Goal: Task Accomplishment & Management: Complete application form

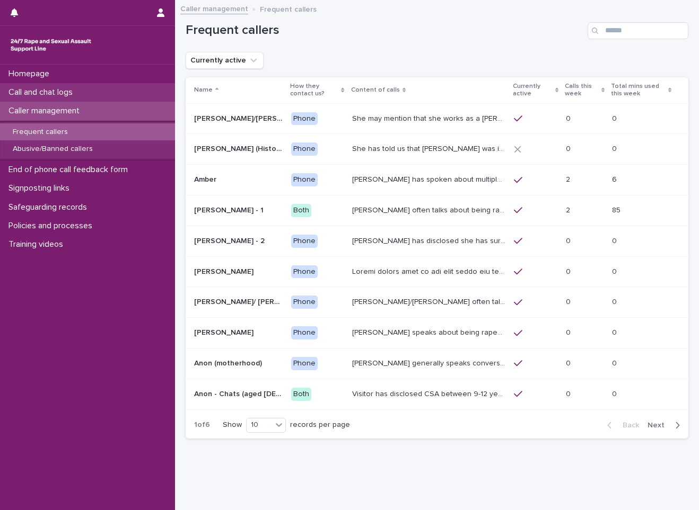
click at [60, 91] on p "Call and chat logs" at bounding box center [42, 92] width 77 height 10
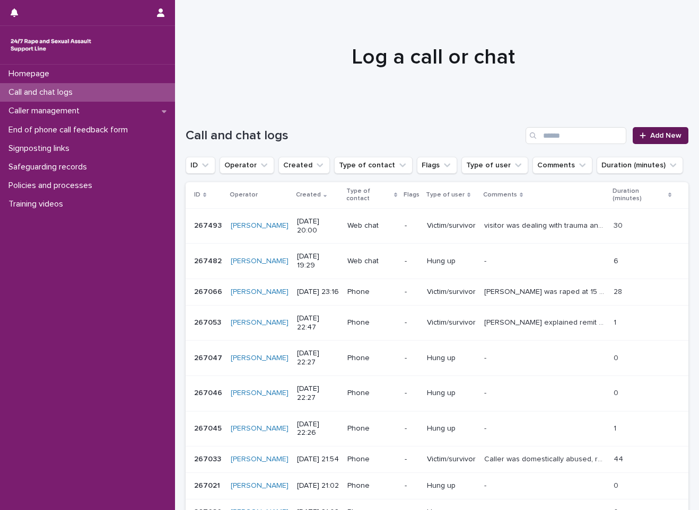
click at [649, 140] on link "Add New" at bounding box center [660, 135] width 56 height 17
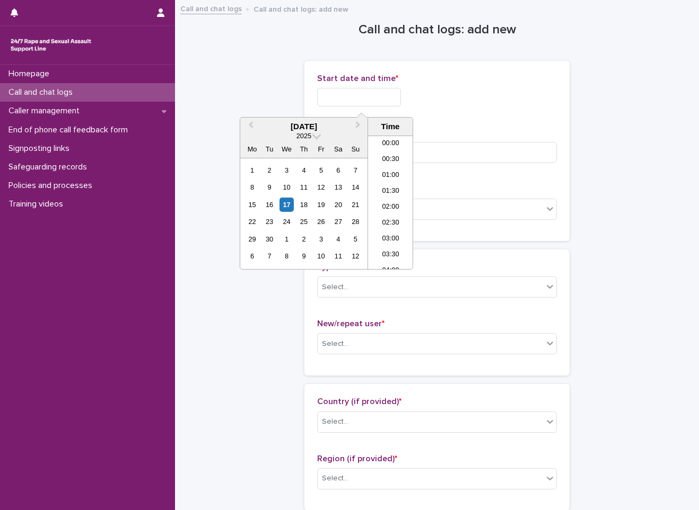
click at [360, 98] on input "text" at bounding box center [359, 97] width 84 height 19
click at [384, 216] on li "22:00" at bounding box center [390, 214] width 45 height 16
click at [385, 101] on input "**********" at bounding box center [359, 97] width 84 height 19
type input "**********"
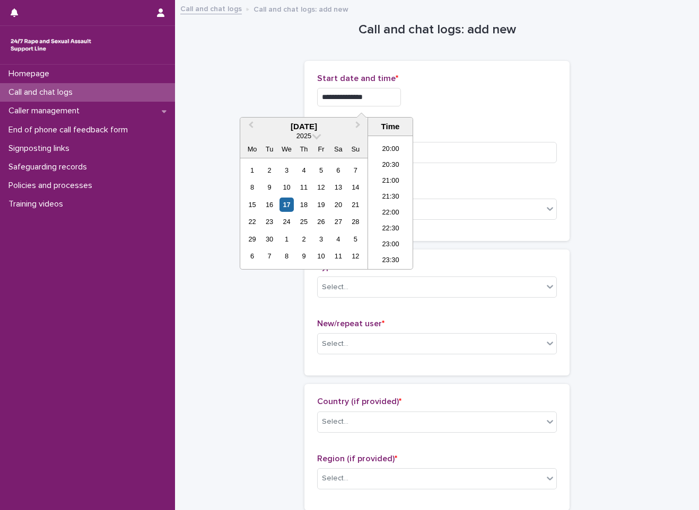
click at [440, 92] on div "**********" at bounding box center [437, 97] width 240 height 19
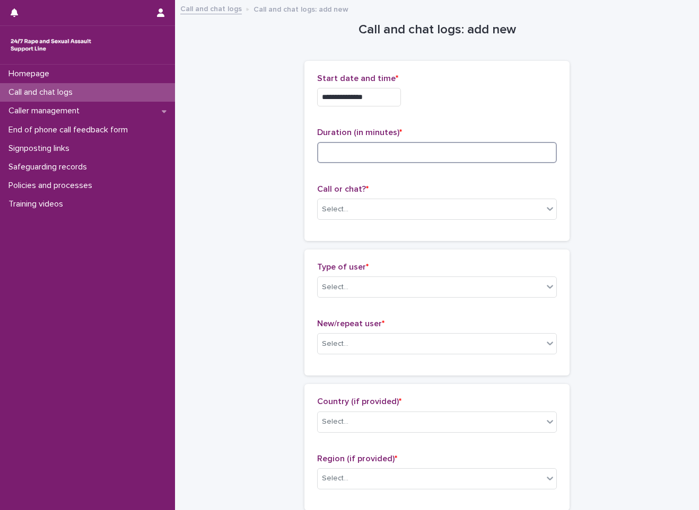
click at [382, 162] on input at bounding box center [437, 152] width 240 height 21
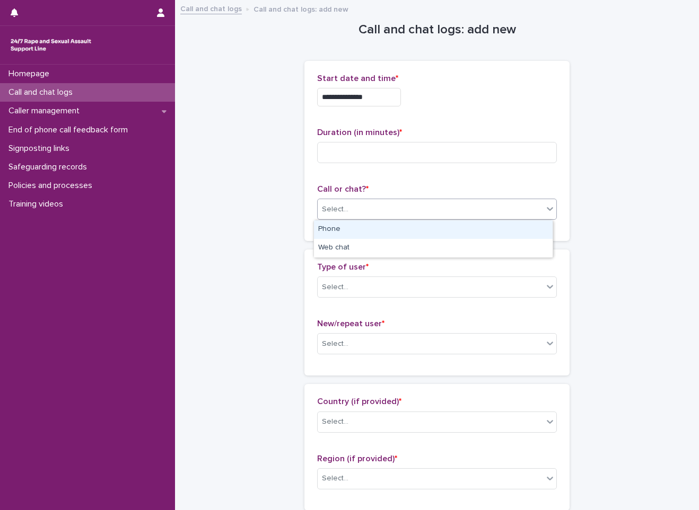
click at [377, 203] on div "Select..." at bounding box center [429, 209] width 225 height 17
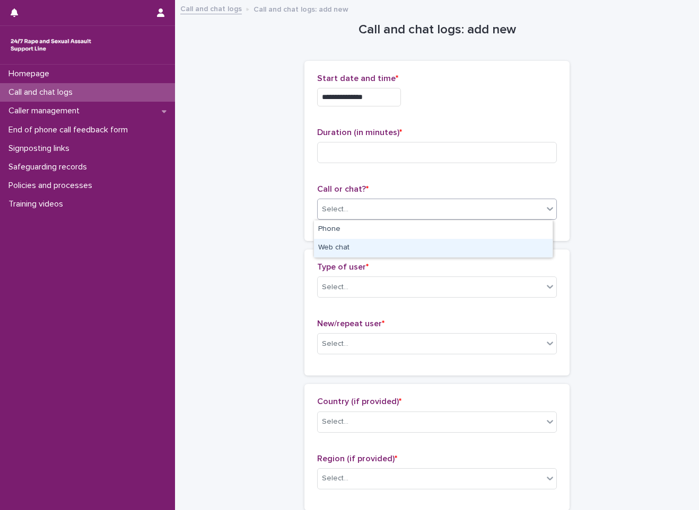
click at [341, 244] on div "Web chat" at bounding box center [433, 248] width 238 height 19
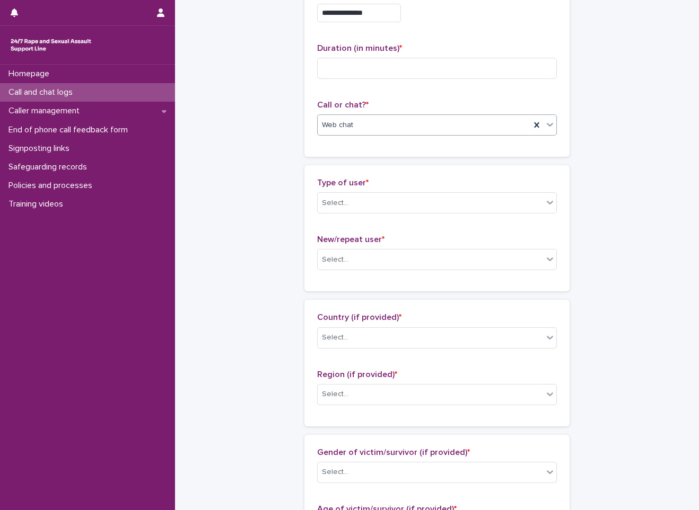
scroll to position [159, 0]
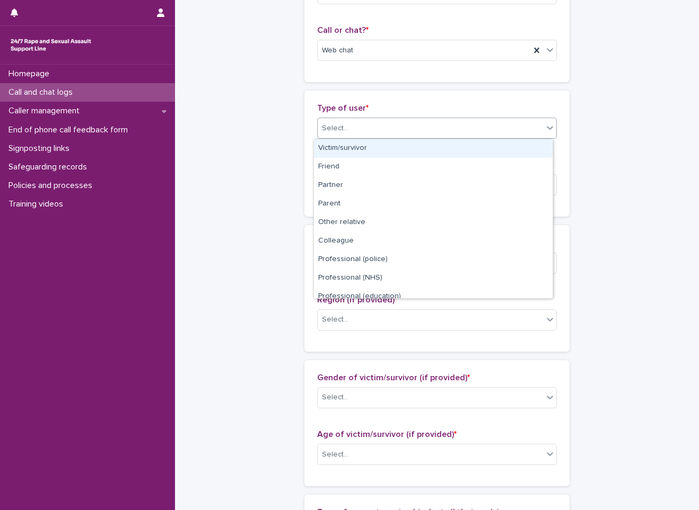
click at [359, 136] on div "Select..." at bounding box center [429, 128] width 225 height 17
click at [350, 148] on div "Victim/survivor" at bounding box center [433, 148] width 238 height 19
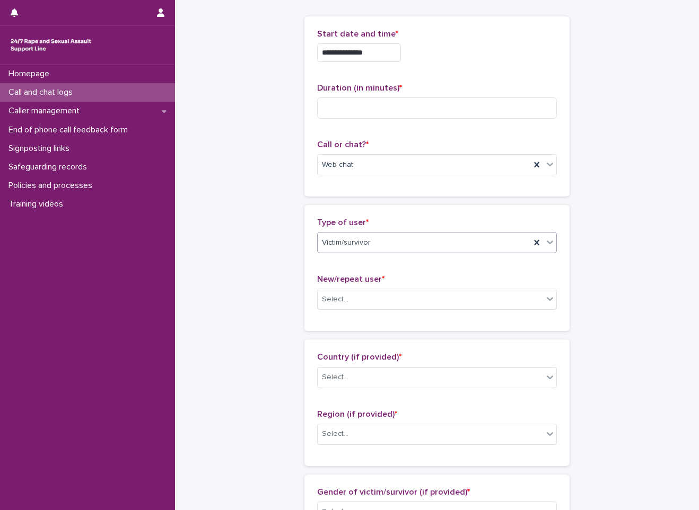
scroll to position [106, 0]
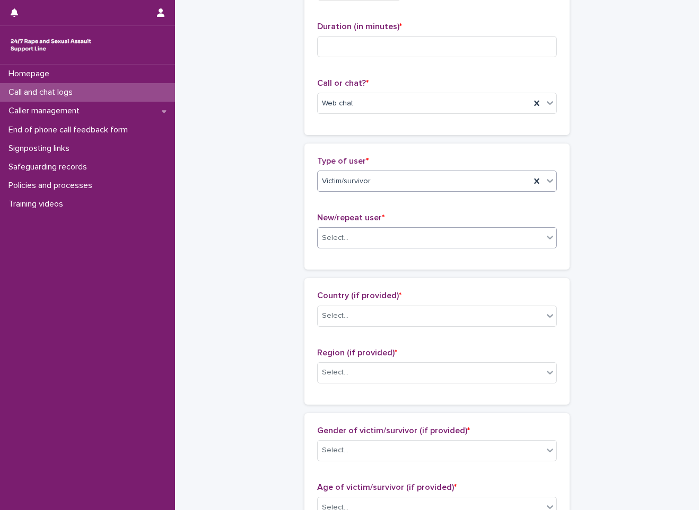
click at [375, 241] on div "Select..." at bounding box center [429, 237] width 225 height 17
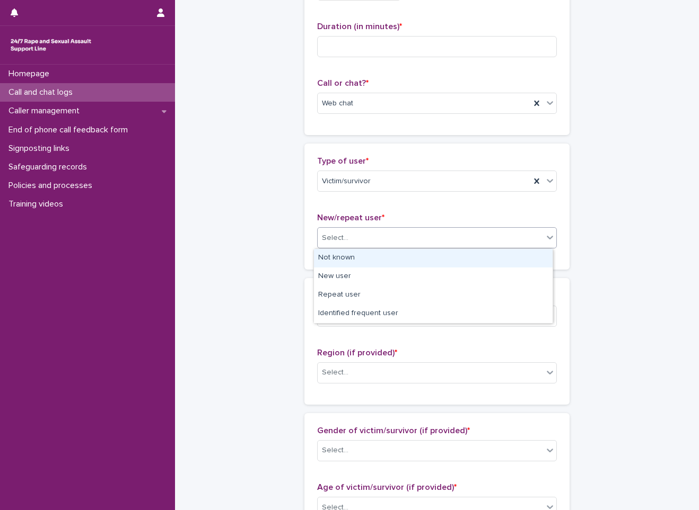
click at [350, 256] on div "Not known" at bounding box center [433, 258] width 238 height 19
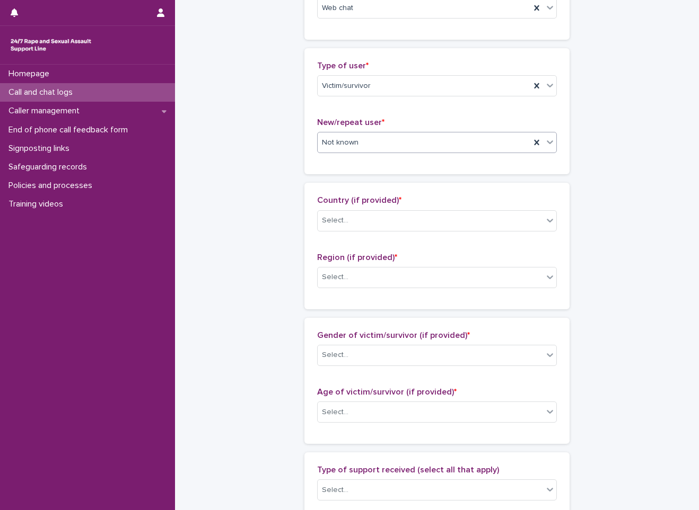
scroll to position [212, 0]
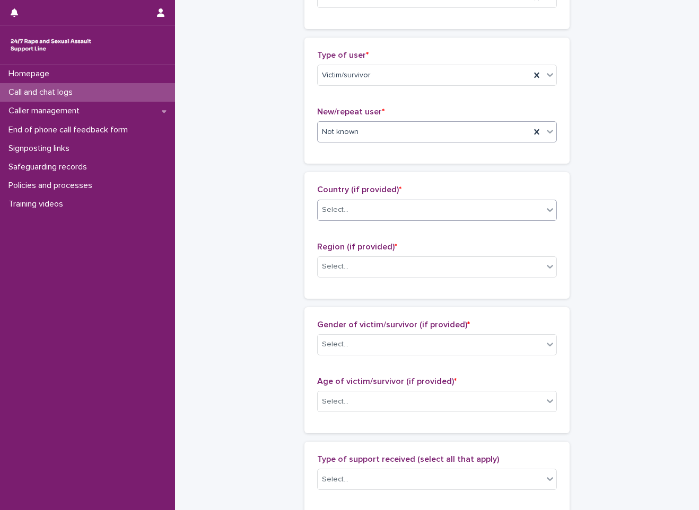
click at [369, 215] on div "Select..." at bounding box center [429, 209] width 225 height 17
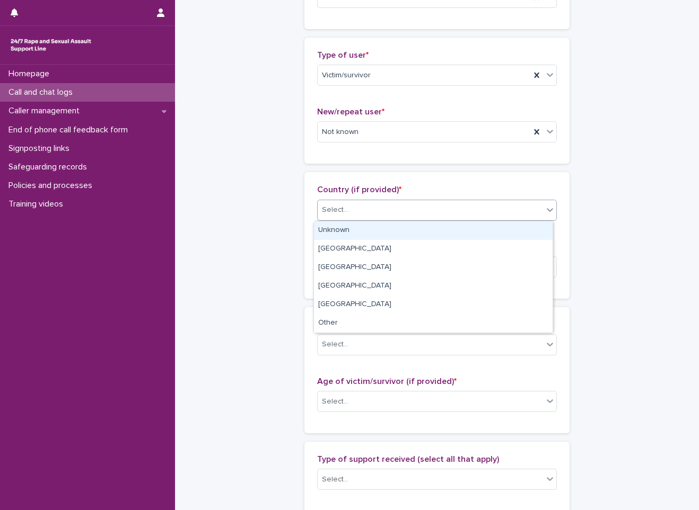
click at [341, 232] on div "Unknown" at bounding box center [433, 231] width 238 height 19
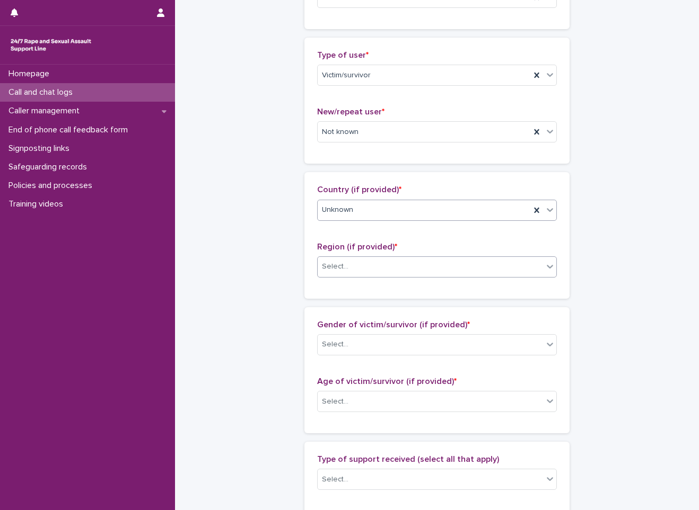
click at [339, 265] on div "Select..." at bounding box center [335, 266] width 26 height 11
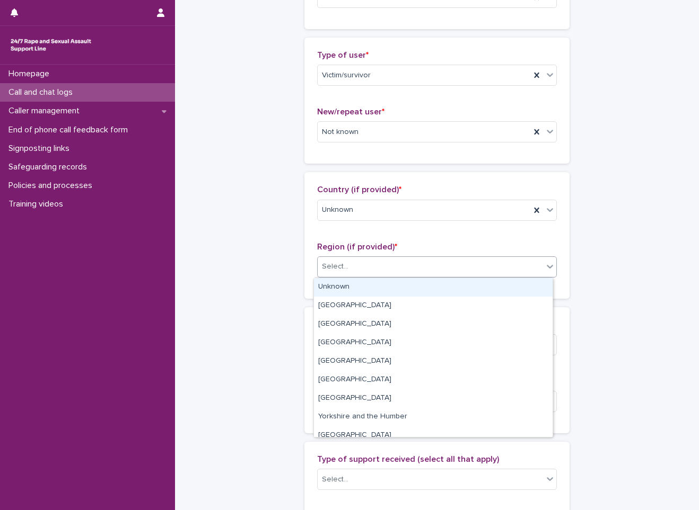
click at [339, 284] on div "Unknown" at bounding box center [433, 287] width 238 height 19
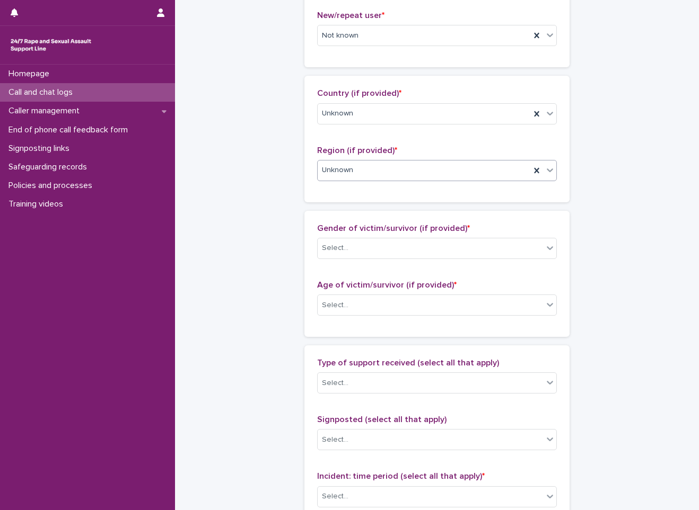
scroll to position [318, 0]
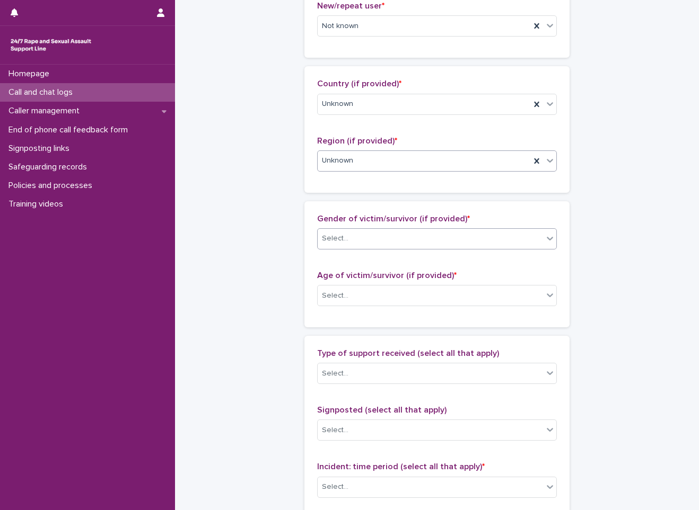
click at [349, 242] on div "Select..." at bounding box center [429, 238] width 225 height 17
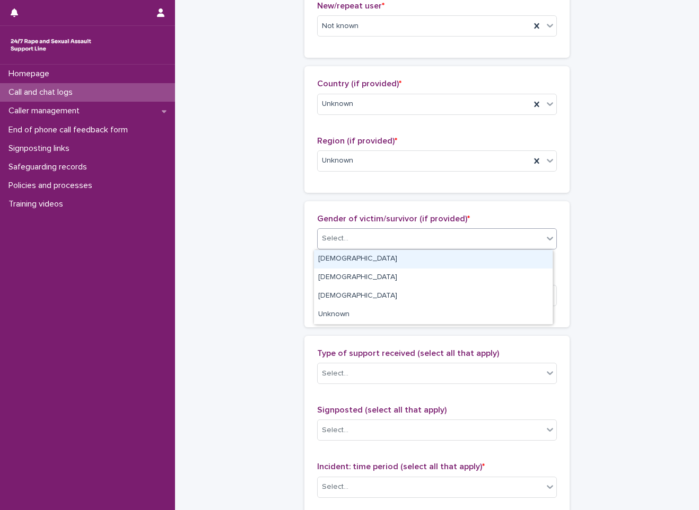
click at [341, 262] on div "[DEMOGRAPHIC_DATA]" at bounding box center [433, 259] width 238 height 19
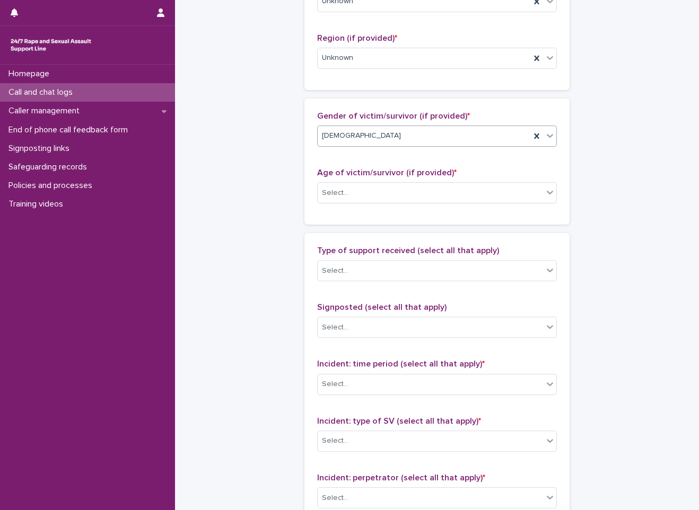
scroll to position [424, 0]
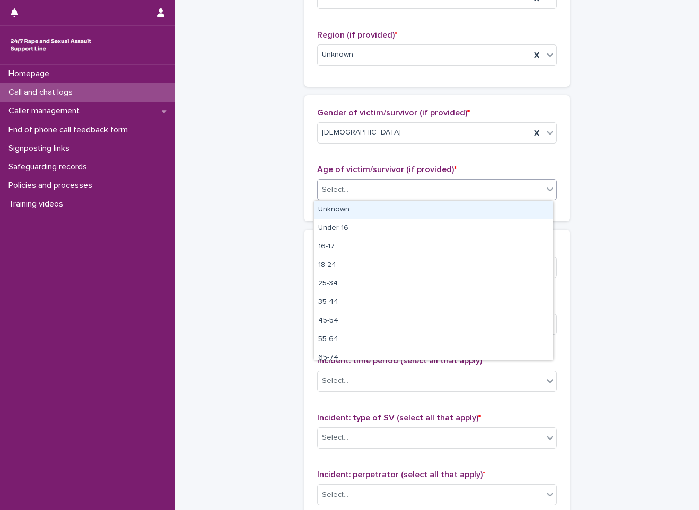
click at [364, 191] on div "Select..." at bounding box center [429, 189] width 225 height 17
click at [353, 211] on div "Unknown" at bounding box center [433, 210] width 238 height 19
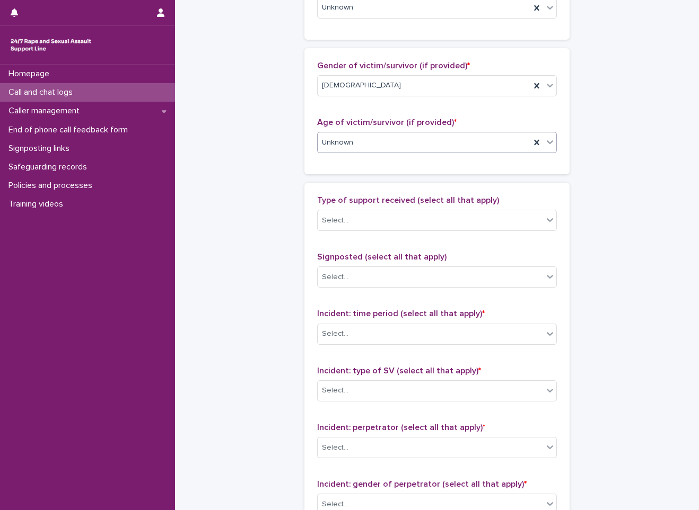
scroll to position [530, 0]
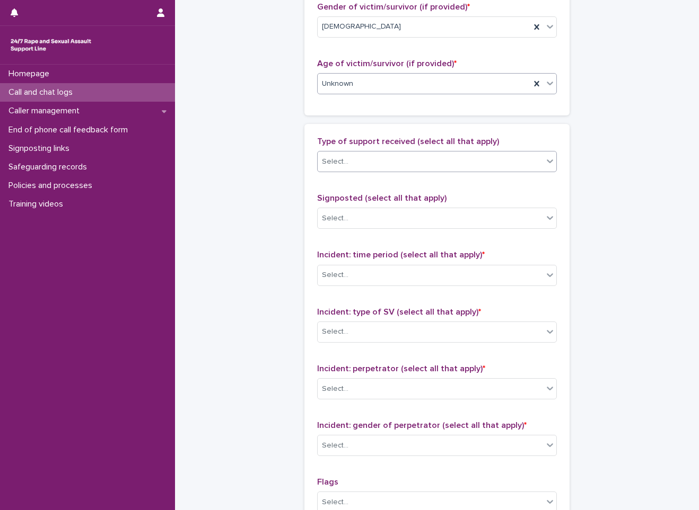
click at [349, 161] on div "Select..." at bounding box center [429, 161] width 225 height 17
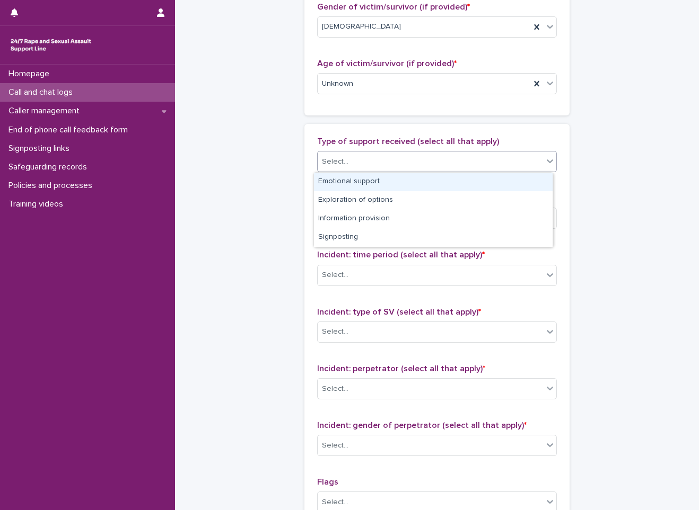
click at [346, 185] on div "Emotional support" at bounding box center [433, 182] width 238 height 19
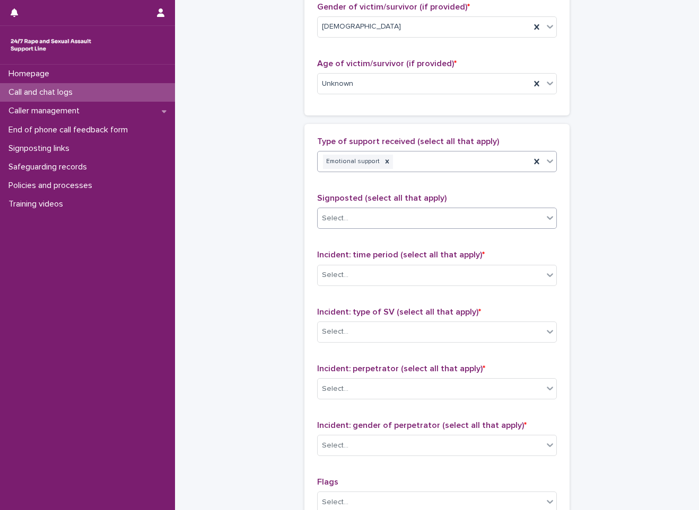
click at [339, 219] on div "Select..." at bounding box center [335, 218] width 26 height 11
click at [341, 176] on div "Type of support received (select all that apply) Emotional support" at bounding box center [437, 159] width 240 height 44
click at [344, 263] on div "Incident: time period (select all that apply) * Select..." at bounding box center [437, 272] width 240 height 44
click at [341, 269] on div "Select..." at bounding box center [429, 275] width 225 height 17
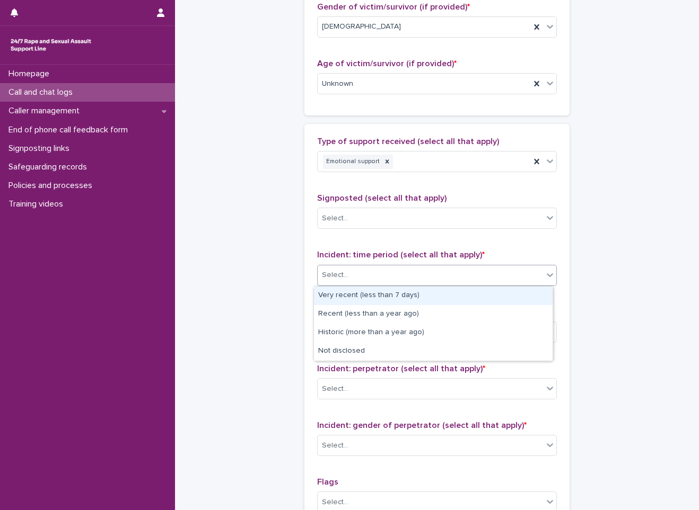
click at [304, 270] on div "Type of support received (select all that apply) Emotional support Signposted (…" at bounding box center [436, 358] width 265 height 469
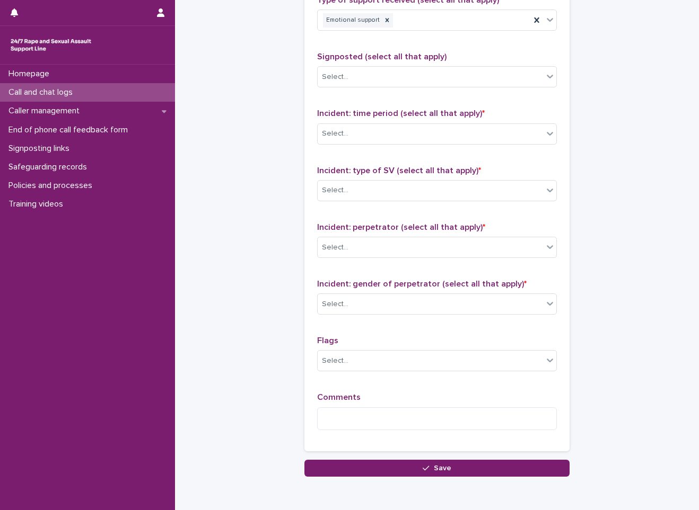
scroll to position [615, 0]
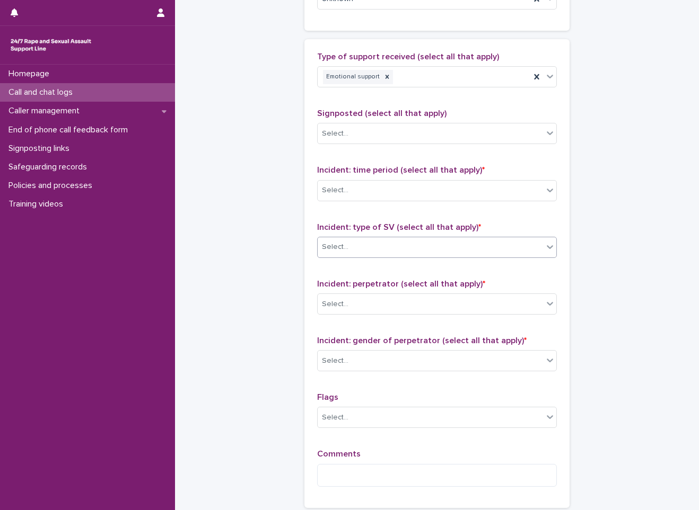
click at [376, 250] on div "Select..." at bounding box center [429, 246] width 225 height 17
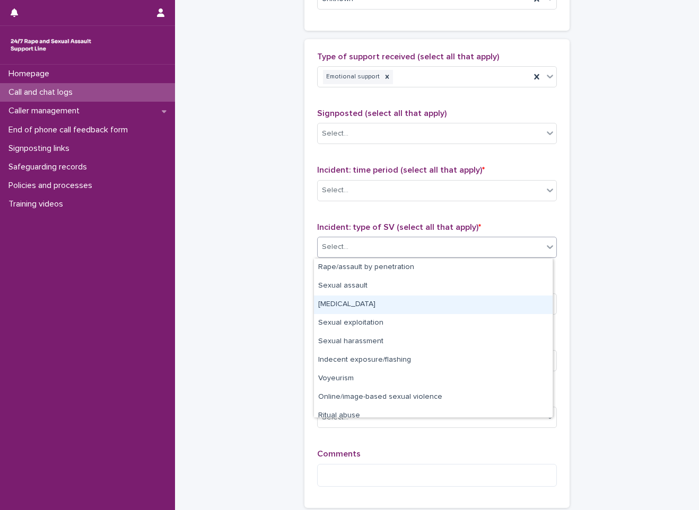
click at [348, 299] on div "[MEDICAL_DATA]" at bounding box center [433, 305] width 238 height 19
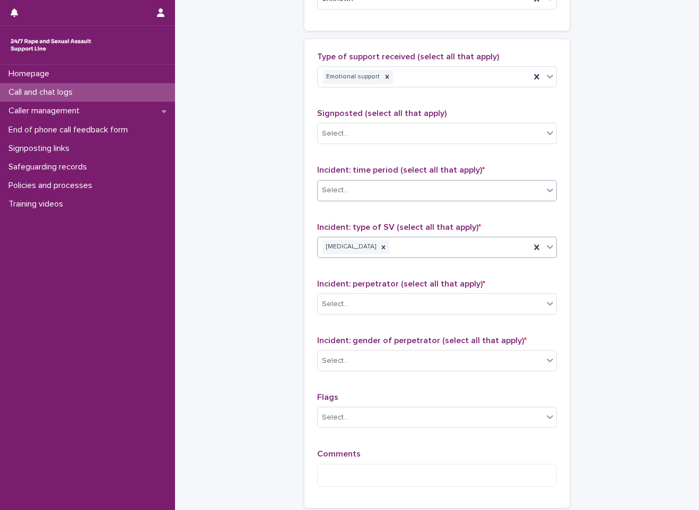
click at [365, 197] on div "Select..." at bounding box center [429, 190] width 225 height 17
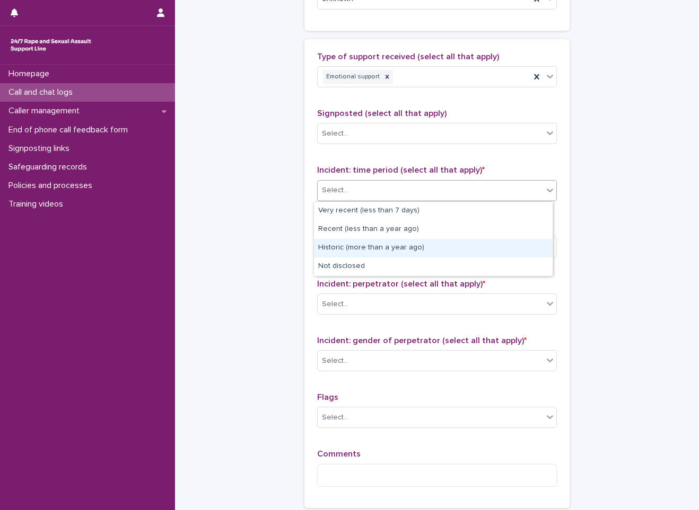
click at [352, 249] on div "Historic (more than a year ago)" at bounding box center [433, 248] width 238 height 19
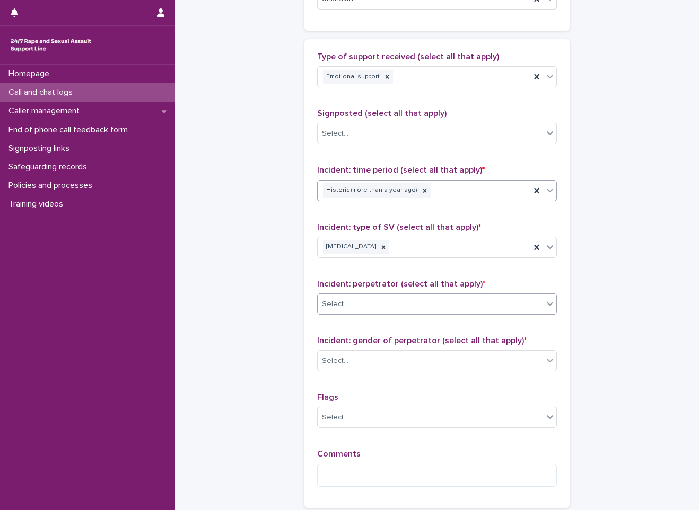
click at [367, 307] on div "Select..." at bounding box center [429, 304] width 225 height 17
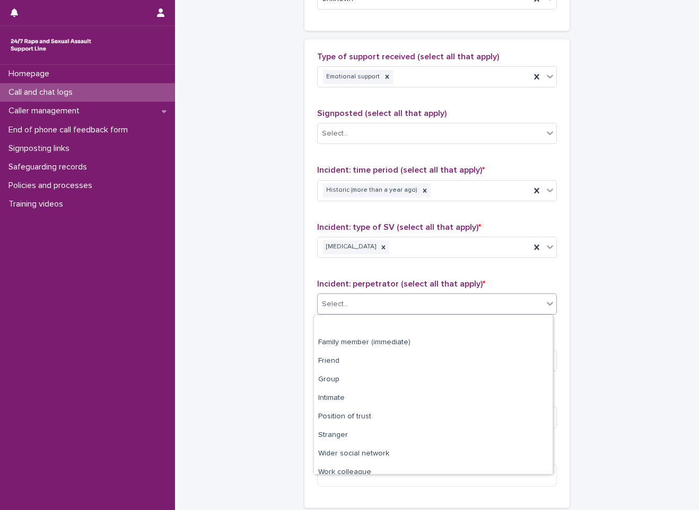
scroll to position [45, 0]
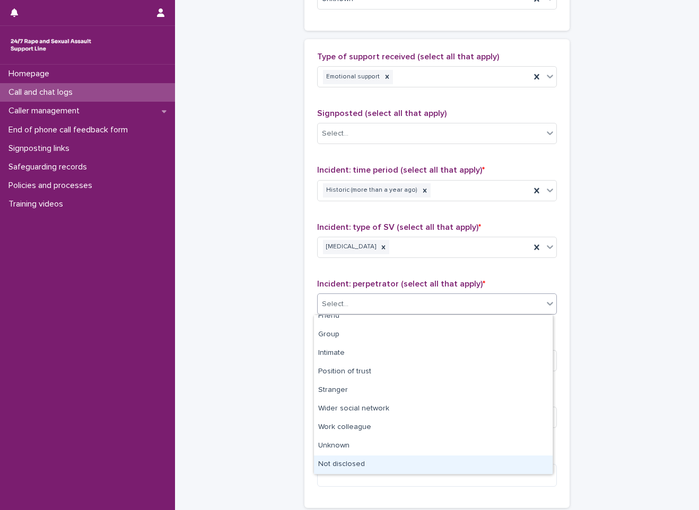
click at [343, 461] on div "Not disclosed" at bounding box center [433, 465] width 238 height 19
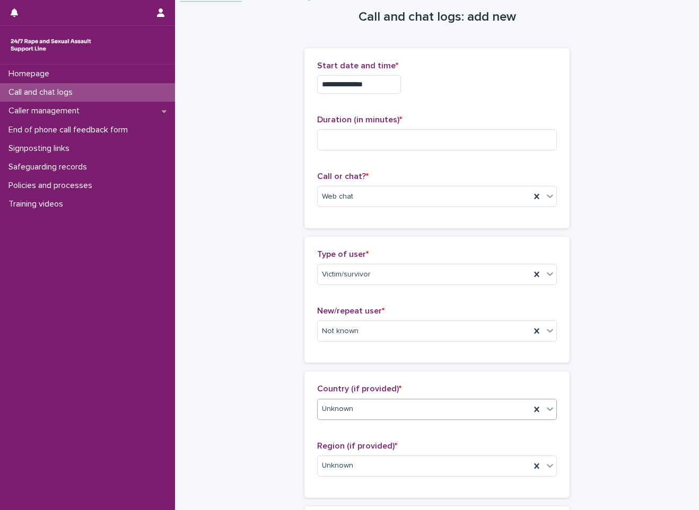
scroll to position [0, 0]
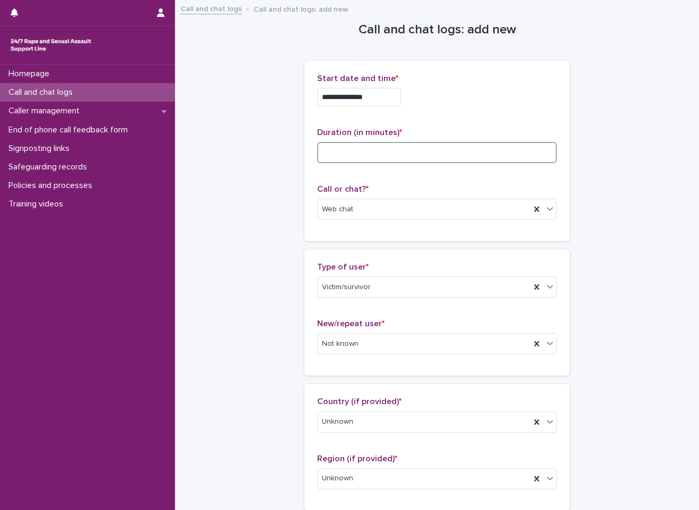
click at [406, 149] on input at bounding box center [437, 152] width 240 height 21
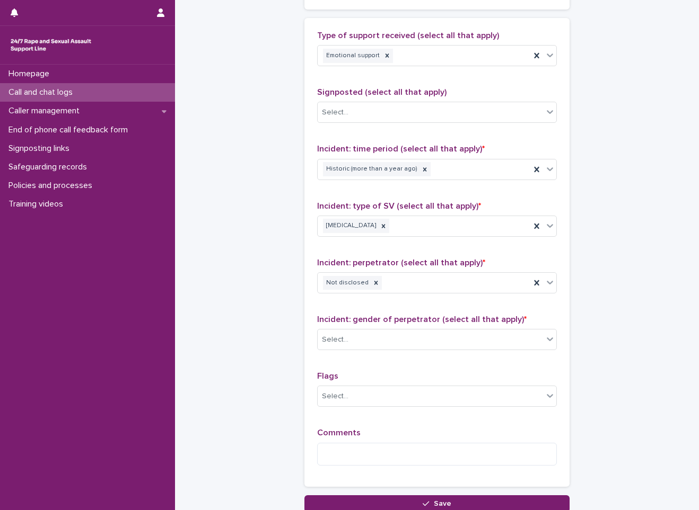
scroll to position [721, 0]
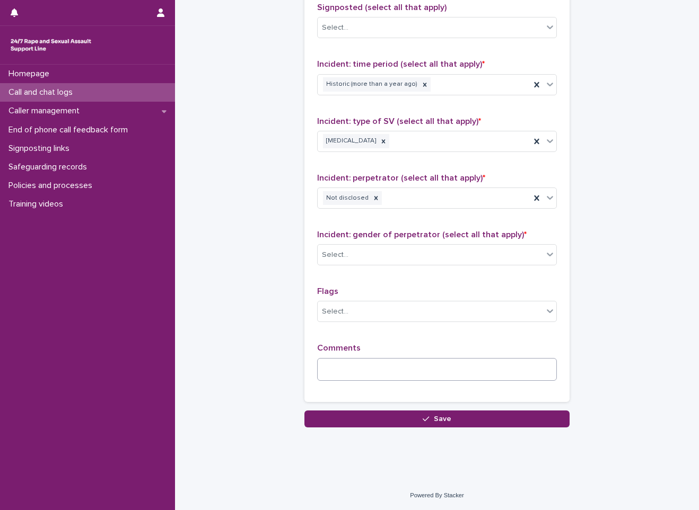
type input "**"
click at [347, 363] on textarea at bounding box center [437, 369] width 240 height 23
type textarea "*"
click at [500, 373] on textarea "**********" at bounding box center [437, 369] width 240 height 23
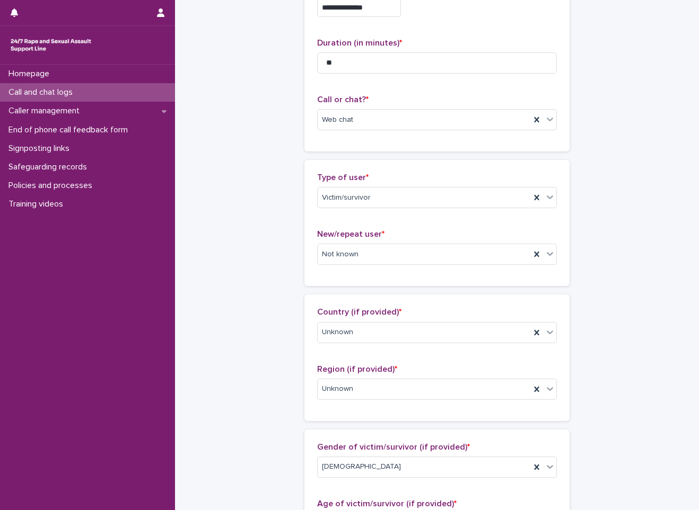
scroll to position [0, 0]
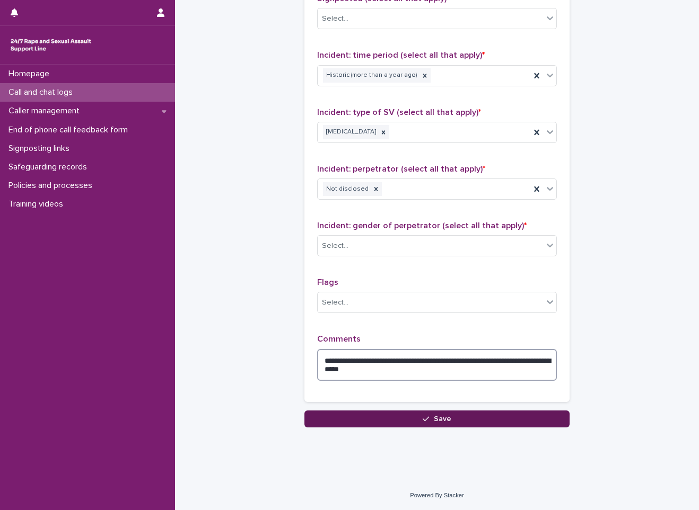
type textarea "**********"
click at [410, 423] on button "Save" at bounding box center [436, 419] width 265 height 17
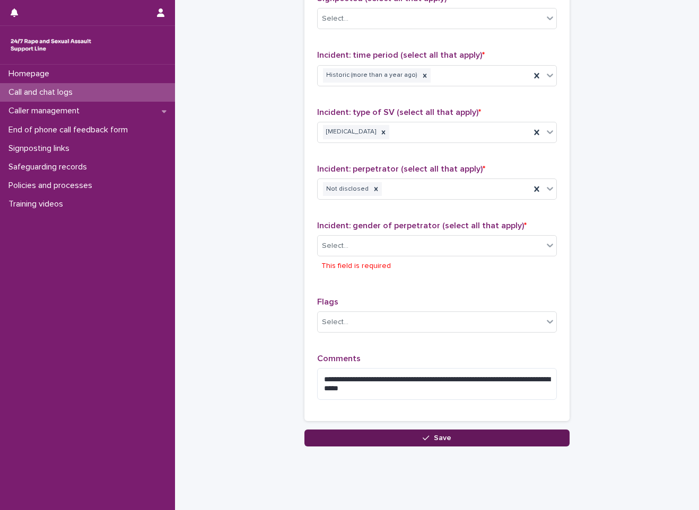
scroll to position [749, 0]
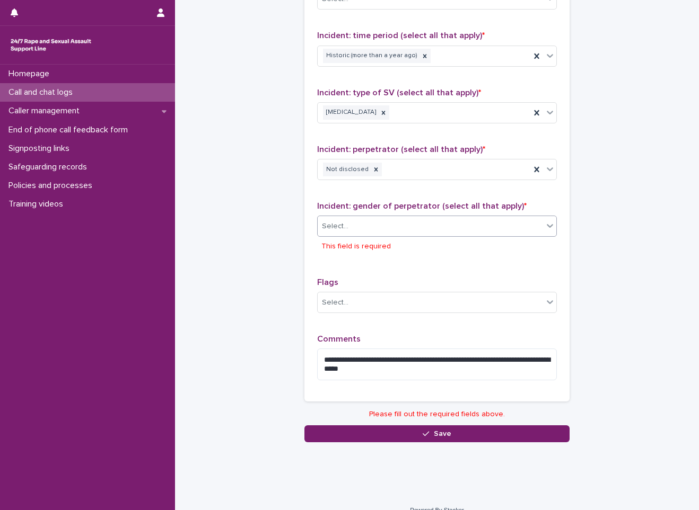
click at [396, 226] on div "Select..." at bounding box center [429, 226] width 225 height 17
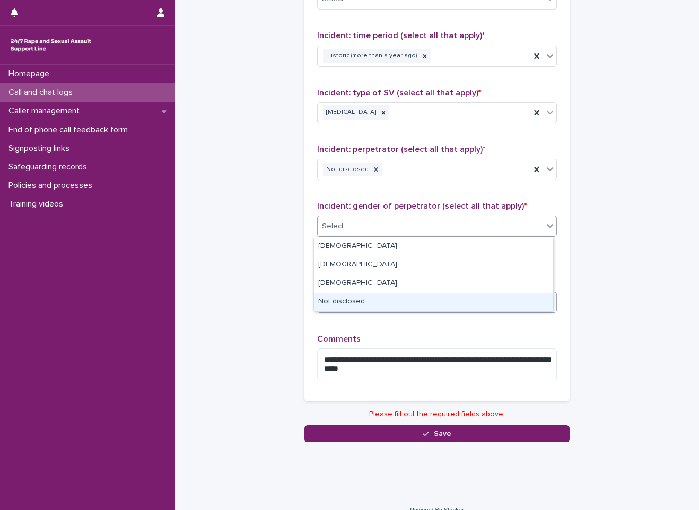
click at [334, 298] on div "Not disclosed" at bounding box center [433, 302] width 238 height 19
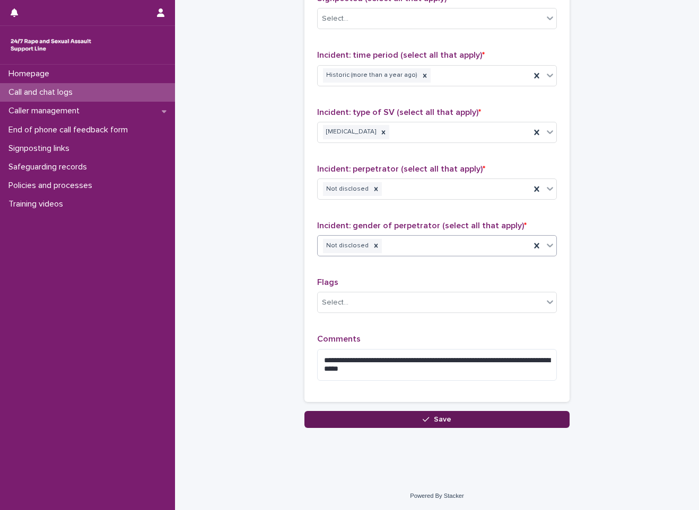
scroll to position [730, 0]
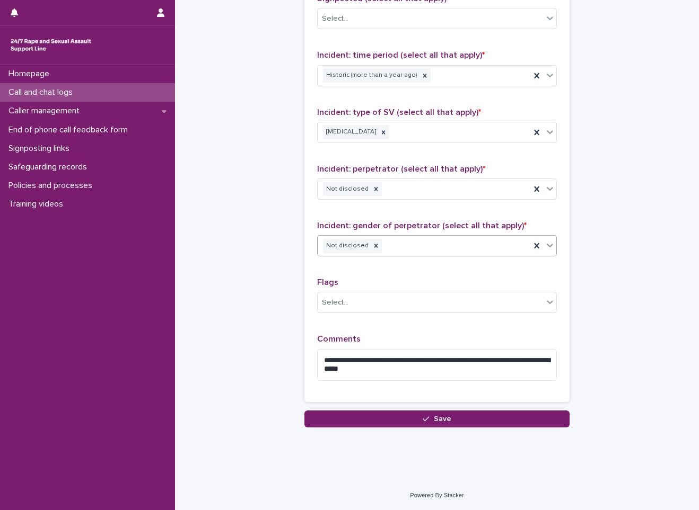
click at [388, 421] on button "Save" at bounding box center [436, 419] width 265 height 17
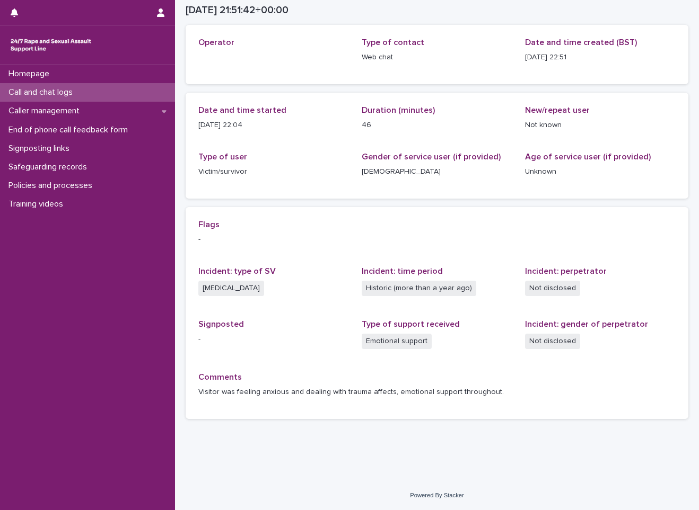
scroll to position [52, 0]
click at [134, 92] on div "Call and chat logs" at bounding box center [87, 92] width 175 height 19
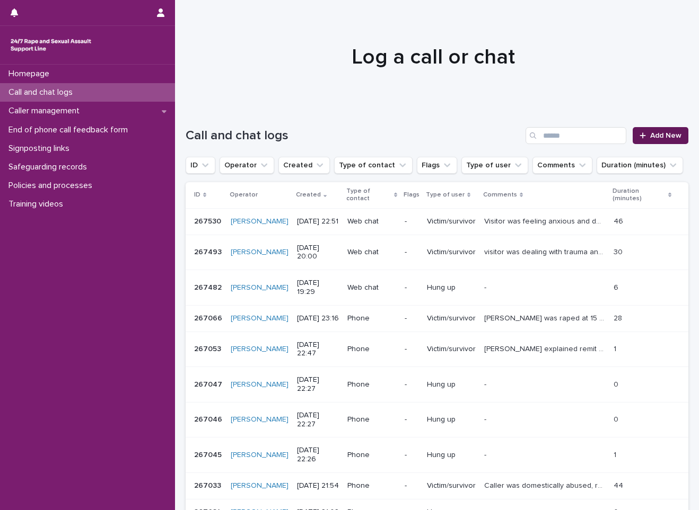
click at [660, 130] on link "Add New" at bounding box center [660, 135] width 56 height 17
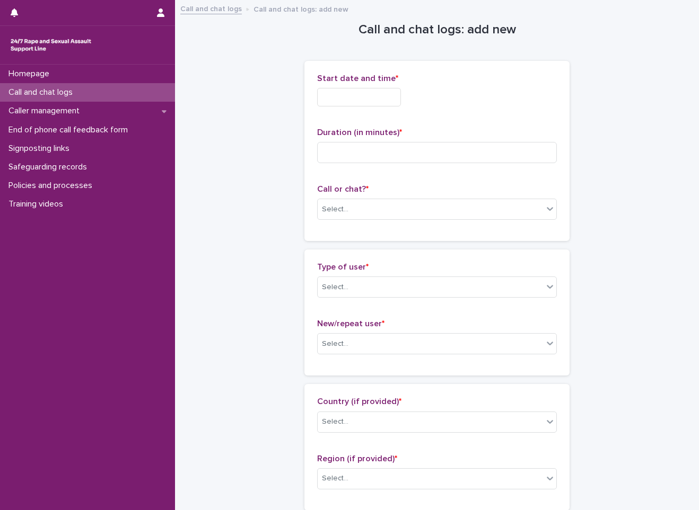
click at [341, 81] on span "Start date and time *" at bounding box center [357, 78] width 81 height 8
click at [341, 87] on div "Start date and time *" at bounding box center [437, 94] width 240 height 41
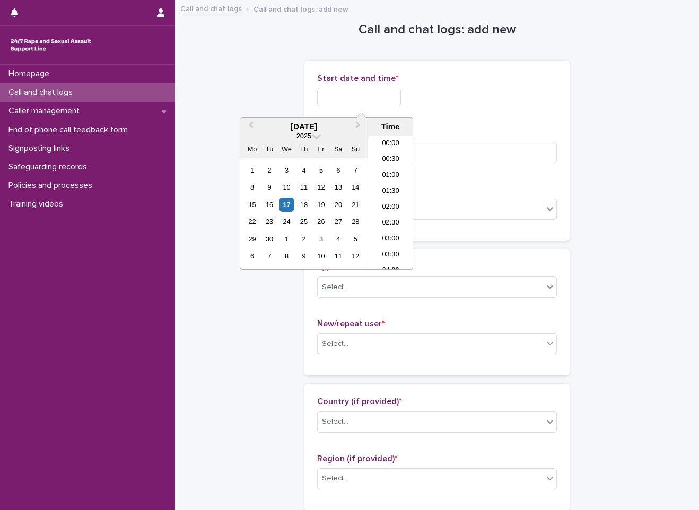
click at [372, 101] on input "text" at bounding box center [359, 97] width 84 height 19
drag, startPoint x: 385, startPoint y: 245, endPoint x: 391, endPoint y: 217, distance: 28.1
click at [385, 245] on li "23:00" at bounding box center [390, 245] width 45 height 16
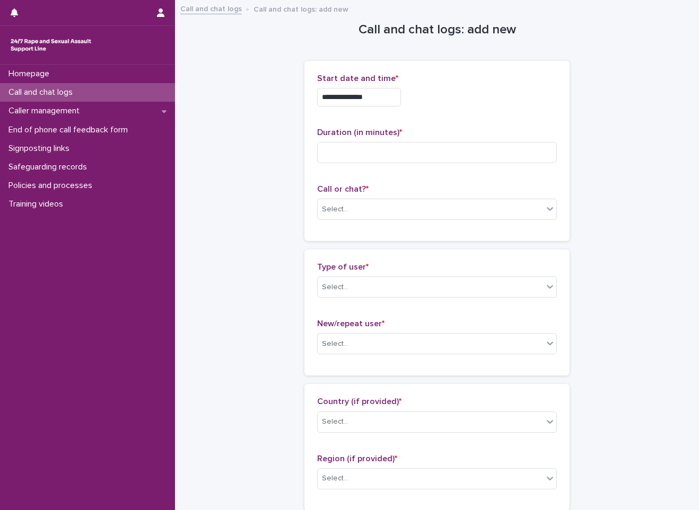
click at [388, 94] on input "**********" at bounding box center [359, 97] width 84 height 19
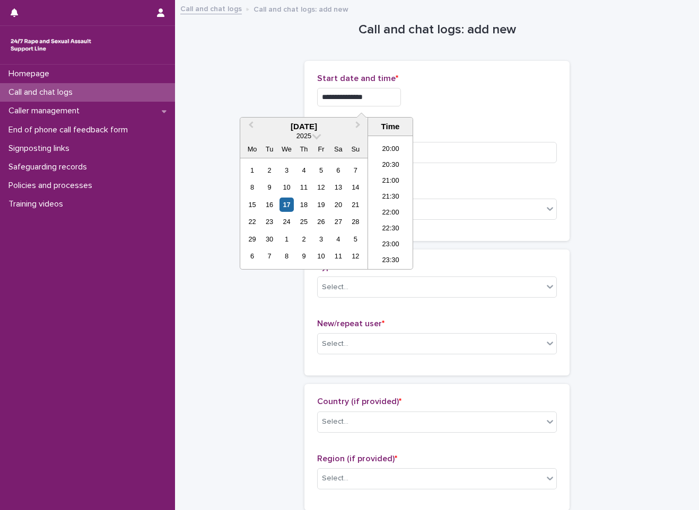
type input "**********"
click at [492, 207] on div "Select..." at bounding box center [429, 209] width 225 height 17
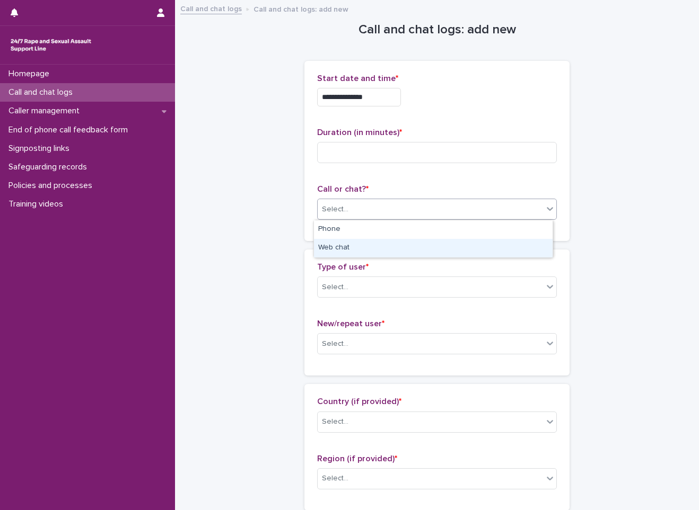
click at [397, 243] on div "Web chat" at bounding box center [433, 248] width 238 height 19
drag, startPoint x: 384, startPoint y: 286, endPoint x: 383, endPoint y: 296, distance: 9.6
click at [384, 286] on div "Select..." at bounding box center [429, 287] width 225 height 17
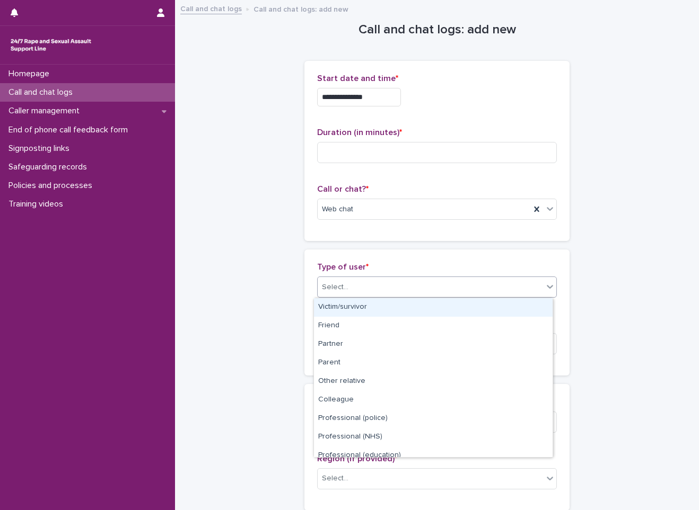
drag, startPoint x: 355, startPoint y: 310, endPoint x: 353, endPoint y: 330, distance: 20.2
click at [353, 311] on div "Victim/survivor" at bounding box center [433, 307] width 238 height 19
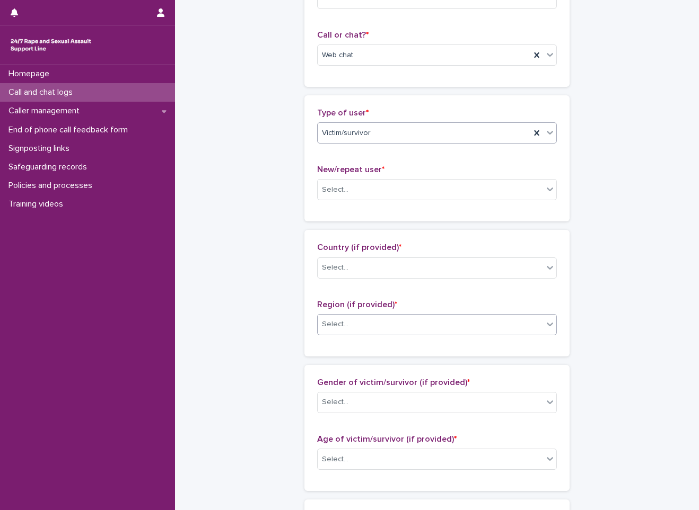
scroll to position [159, 0]
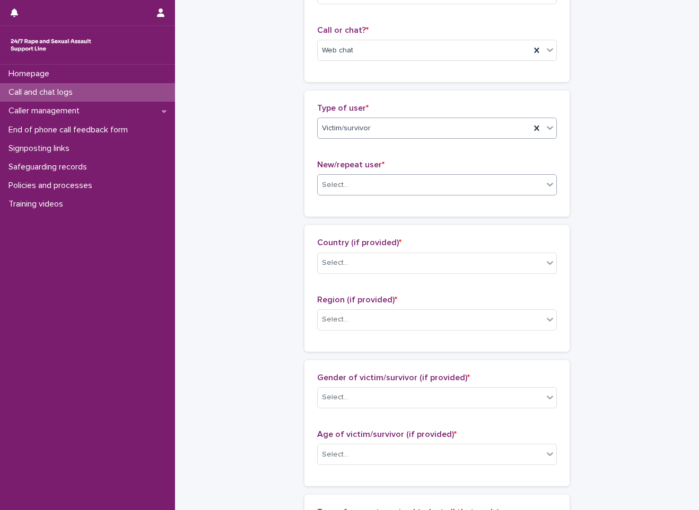
click at [385, 184] on div "Select..." at bounding box center [429, 184] width 225 height 17
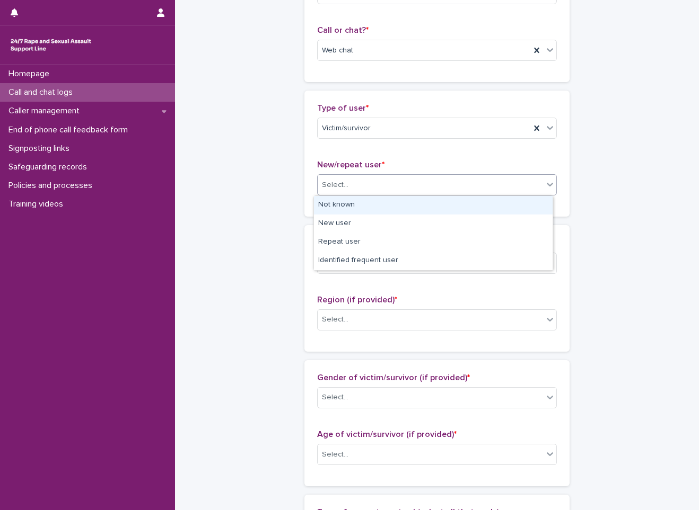
click at [367, 201] on div "Not known" at bounding box center [433, 205] width 238 height 19
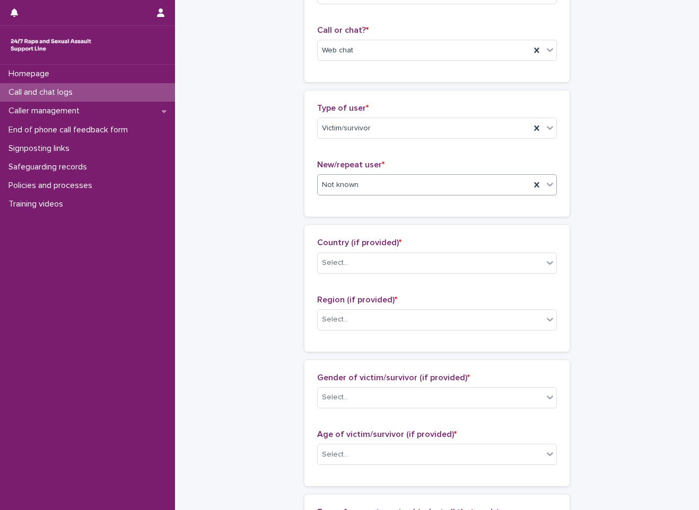
click at [378, 172] on div "New/repeat user * option Not known, selected. 0 results available. Select is fo…" at bounding box center [437, 182] width 240 height 44
click at [381, 187] on div "Not known" at bounding box center [423, 184] width 213 height 17
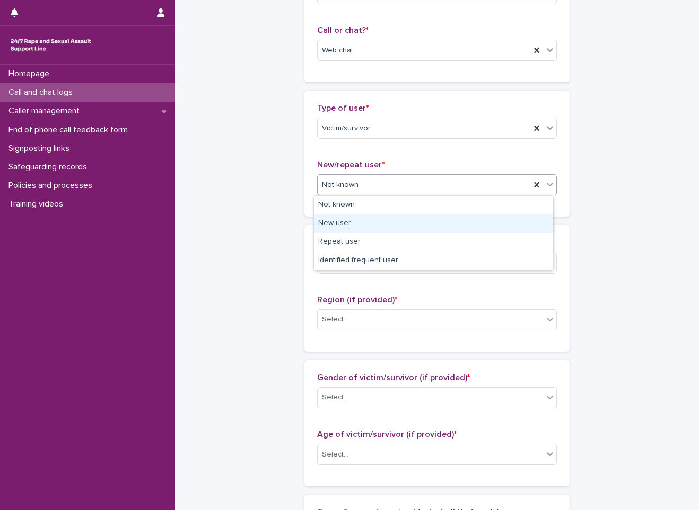
click at [367, 225] on div "New user" at bounding box center [433, 224] width 238 height 19
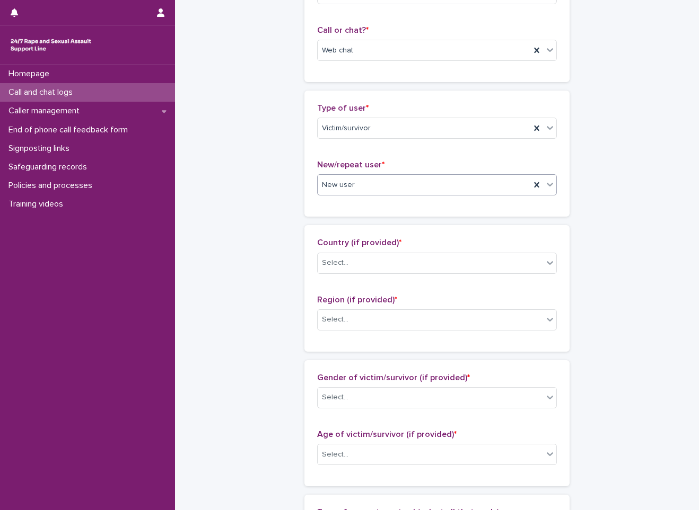
click at [365, 278] on div "Country (if provided) * Select..." at bounding box center [437, 260] width 240 height 44
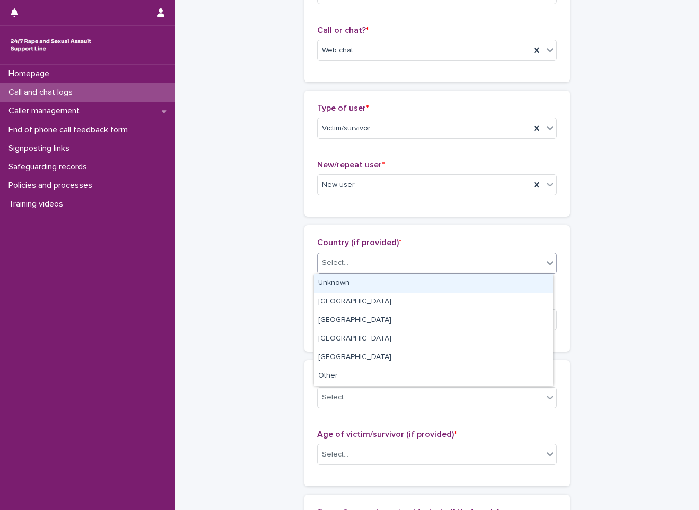
drag, startPoint x: 367, startPoint y: 257, endPoint x: 364, endPoint y: 268, distance: 11.4
click at [367, 259] on div "Select..." at bounding box center [429, 262] width 225 height 17
click at [360, 284] on div "Unknown" at bounding box center [433, 284] width 238 height 19
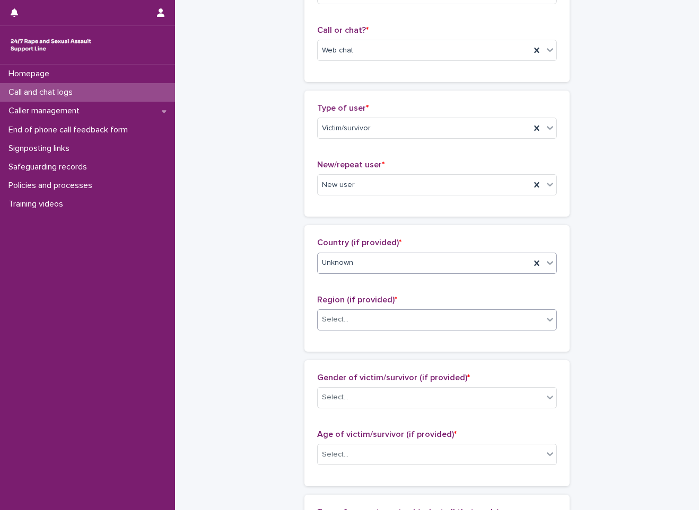
click at [351, 324] on div "Select..." at bounding box center [429, 319] width 225 height 17
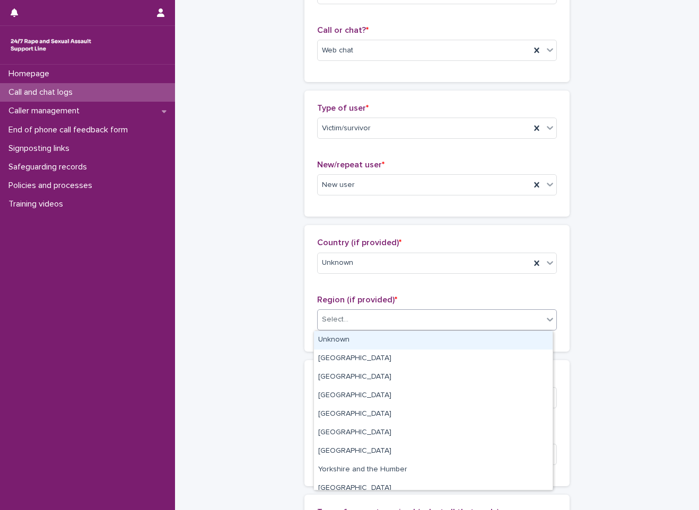
click at [348, 340] on div "Unknown" at bounding box center [433, 340] width 238 height 19
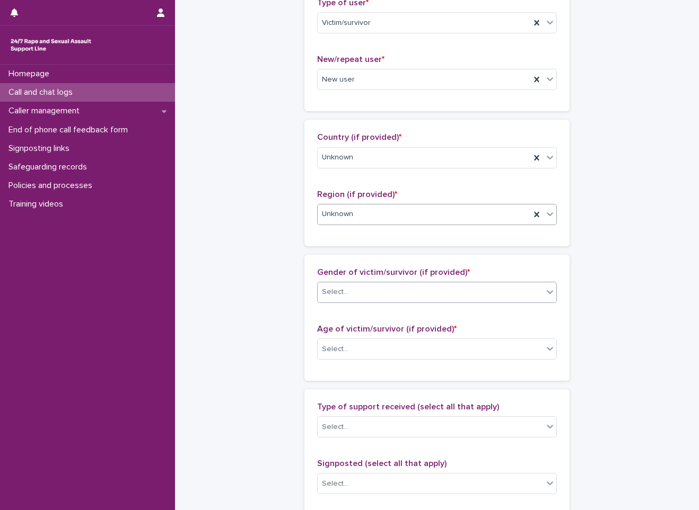
scroll to position [265, 0]
click at [382, 281] on div "Gender of victim/survivor (if provided) * Select..." at bounding box center [437, 289] width 240 height 44
click at [373, 291] on div "Select..." at bounding box center [429, 291] width 225 height 17
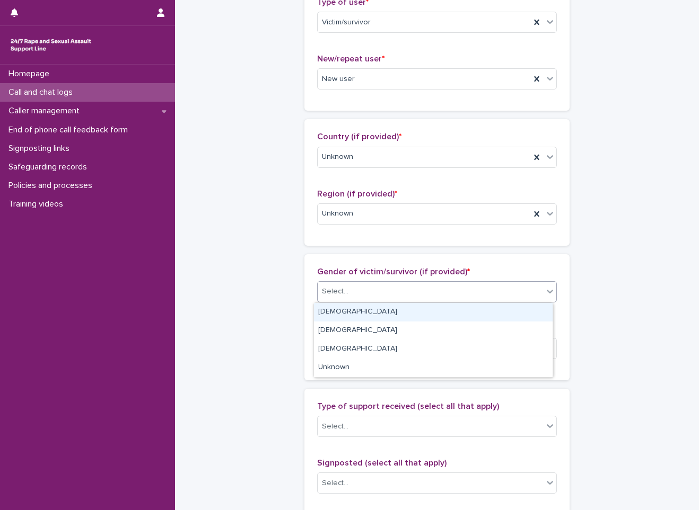
click at [346, 310] on div "[DEMOGRAPHIC_DATA]" at bounding box center [433, 312] width 238 height 19
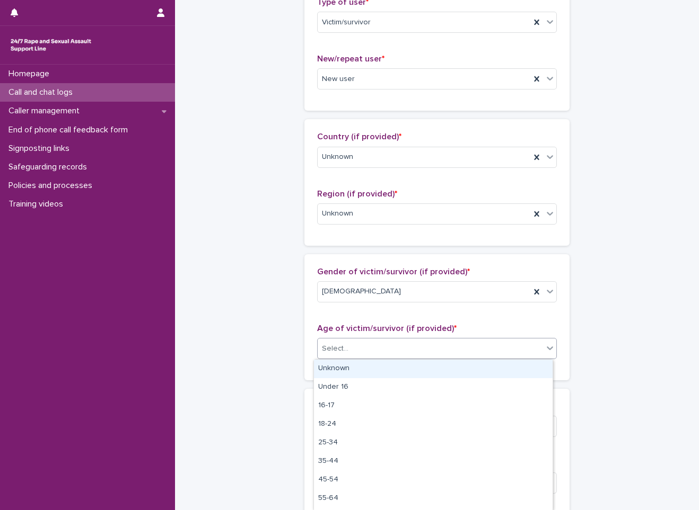
drag, startPoint x: 360, startPoint y: 347, endPoint x: 361, endPoint y: 354, distance: 7.0
click at [360, 348] on div "Select..." at bounding box center [429, 348] width 225 height 17
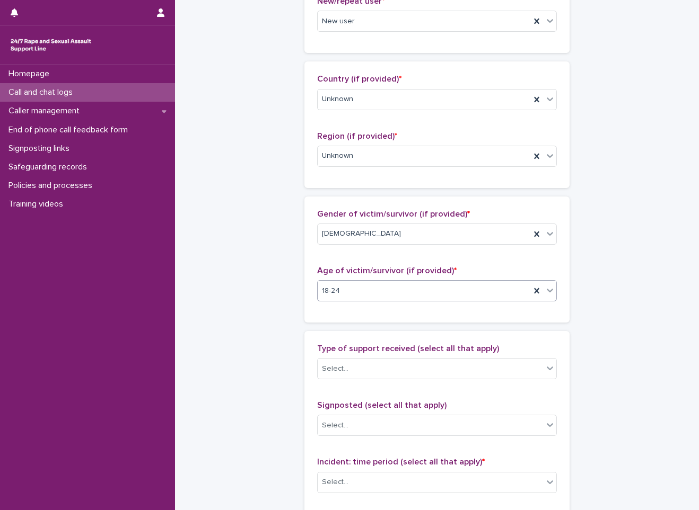
scroll to position [424, 0]
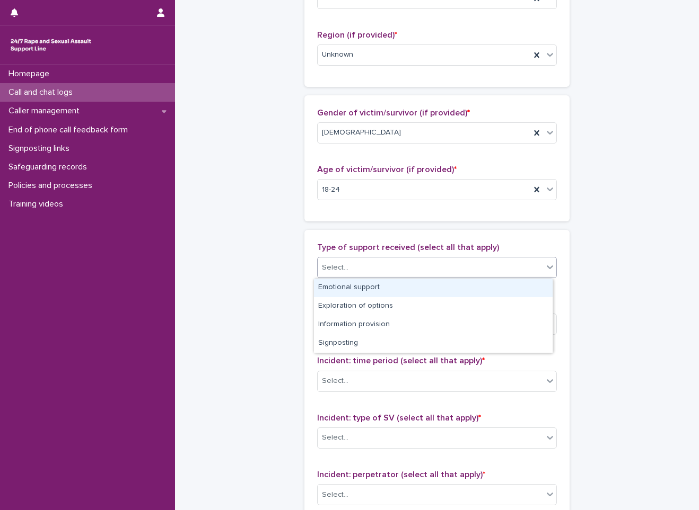
click at [388, 266] on div "Select..." at bounding box center [429, 267] width 225 height 17
click at [372, 285] on div "Emotional support" at bounding box center [433, 288] width 238 height 19
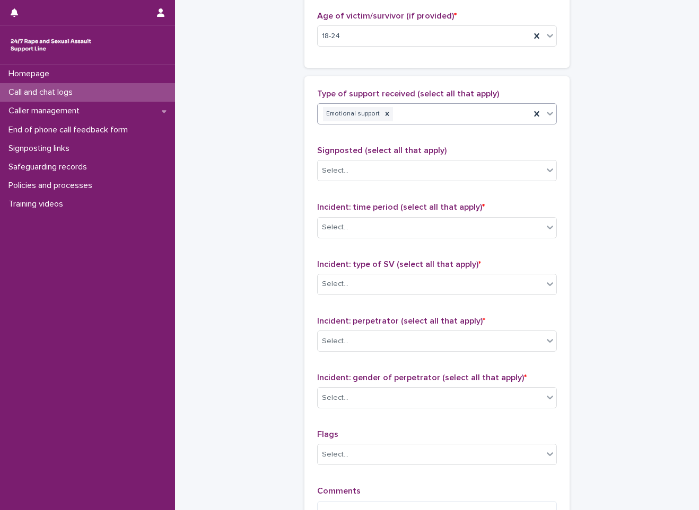
scroll to position [583, 0]
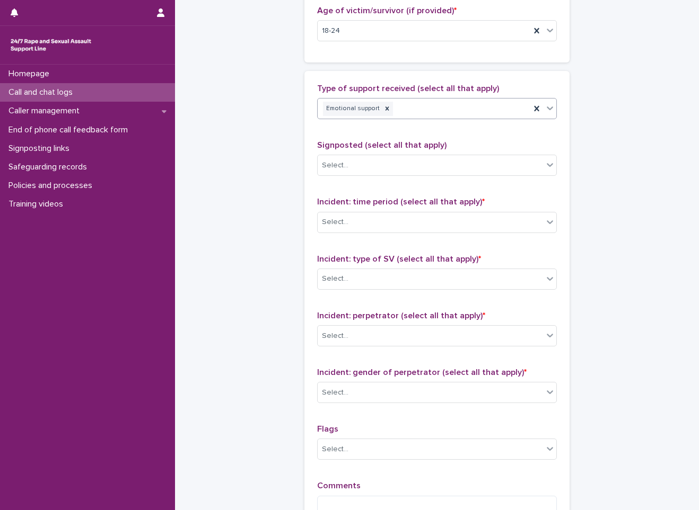
click at [394, 209] on div "Incident: time period (select all that apply) * Select..." at bounding box center [437, 219] width 240 height 44
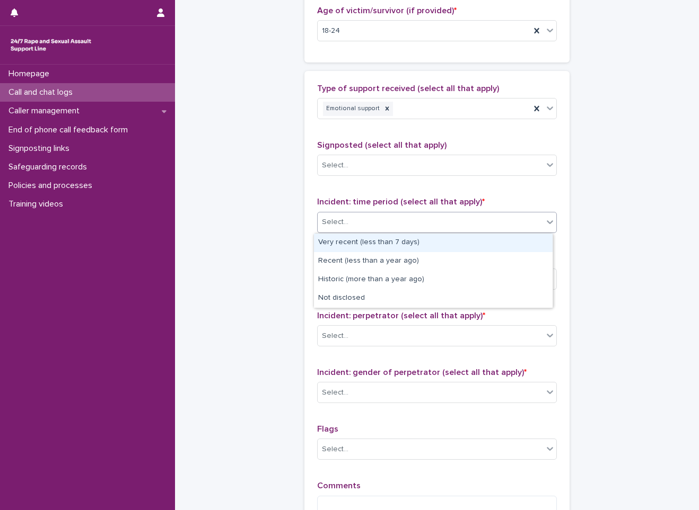
click at [399, 214] on div "Select..." at bounding box center [429, 222] width 225 height 17
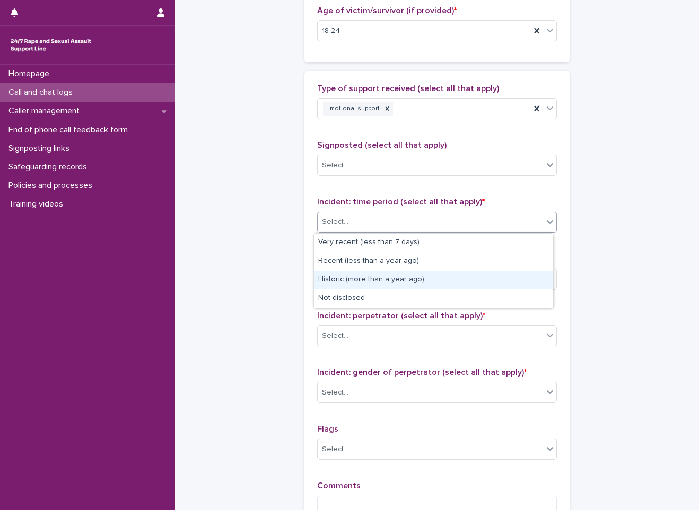
click at [364, 279] on div "Historic (more than a year ago)" at bounding box center [433, 280] width 238 height 19
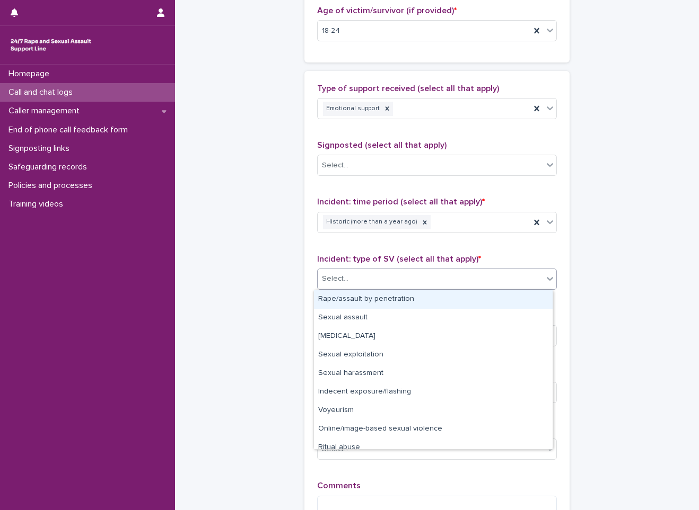
click at [369, 279] on div "Select..." at bounding box center [429, 278] width 225 height 17
drag, startPoint x: 388, startPoint y: 250, endPoint x: 393, endPoint y: 254, distance: 6.4
click at [389, 250] on div "Type of support received (select all that apply) Emotional support Signposted (…" at bounding box center [437, 306] width 240 height 444
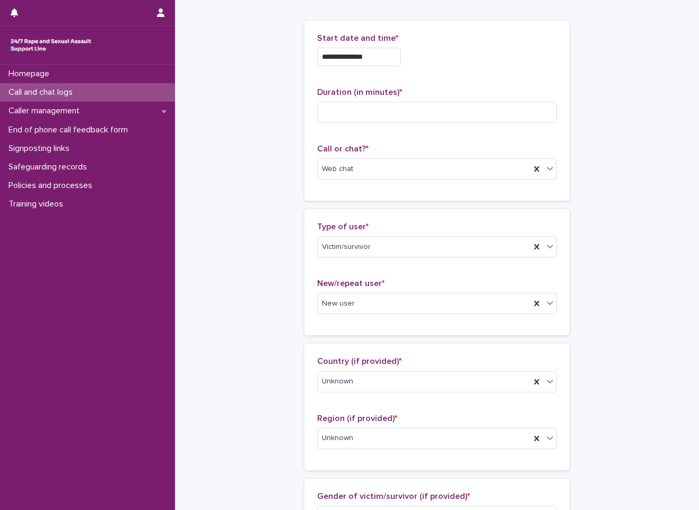
scroll to position [32, 0]
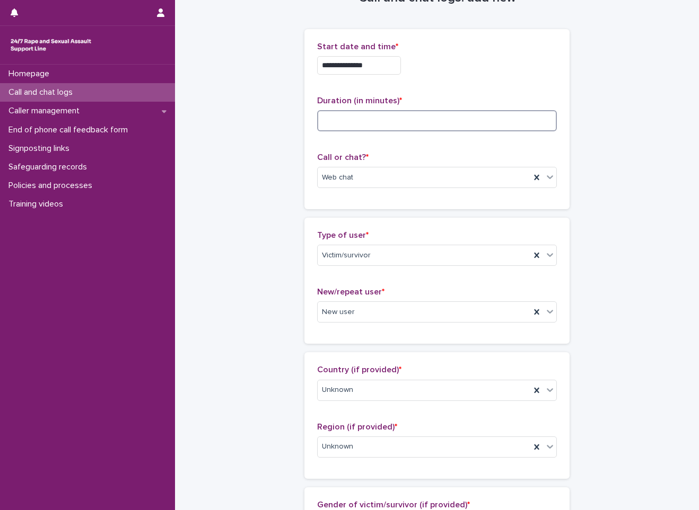
click at [395, 119] on input at bounding box center [437, 120] width 240 height 21
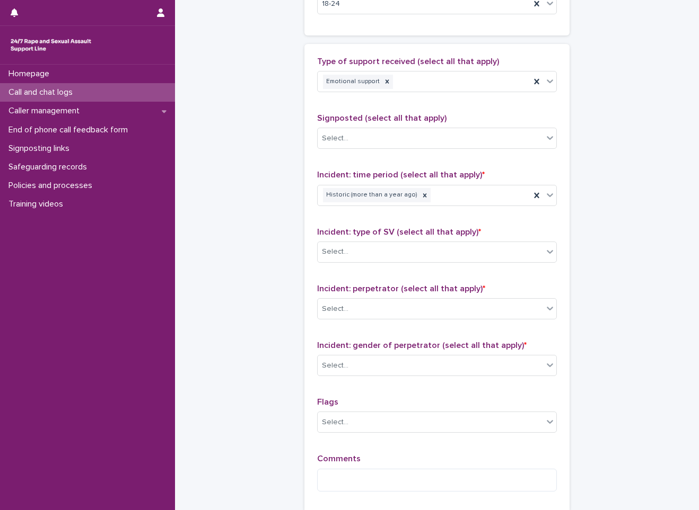
scroll to position [615, 0]
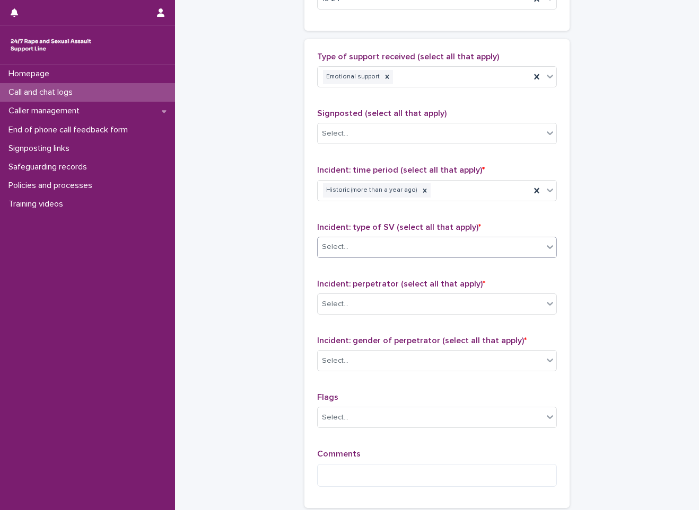
type input "**"
click at [413, 239] on div "Select..." at bounding box center [429, 246] width 225 height 17
click at [388, 305] on div "Select..." at bounding box center [429, 304] width 225 height 17
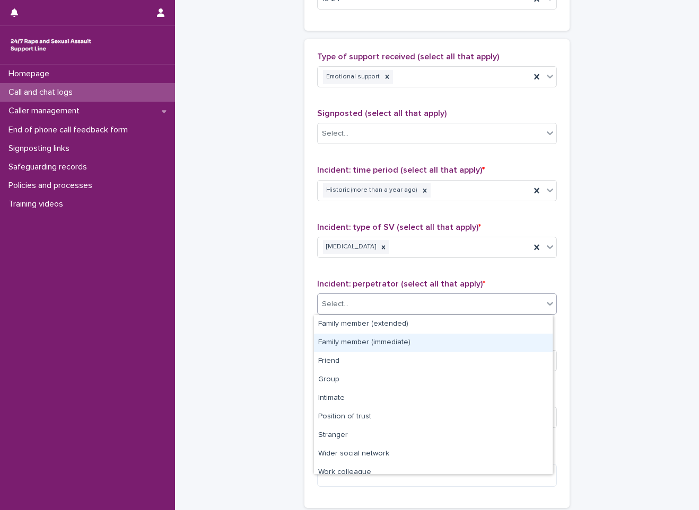
click at [396, 344] on div "Family member (immediate)" at bounding box center [433, 343] width 238 height 19
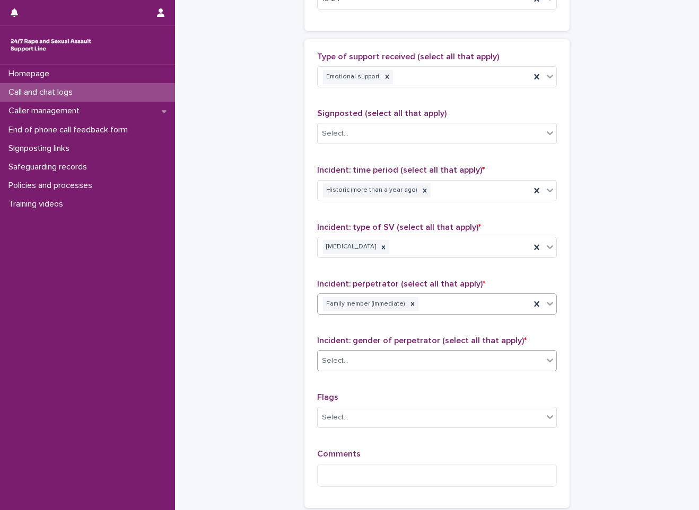
click at [370, 363] on div "Select..." at bounding box center [429, 360] width 225 height 17
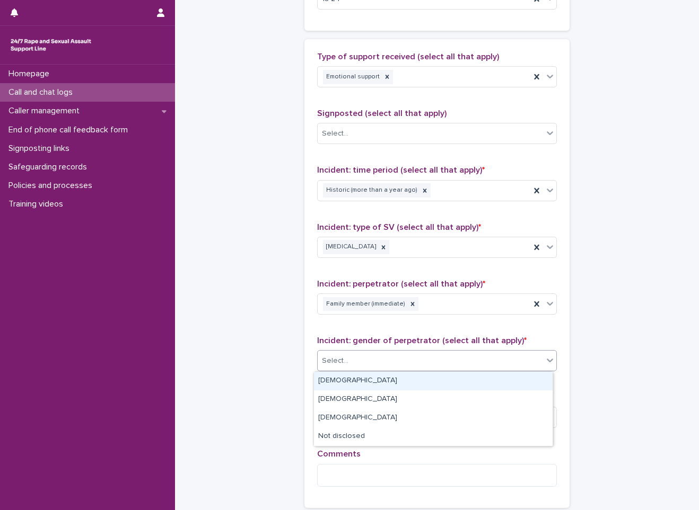
click at [363, 387] on div "[DEMOGRAPHIC_DATA]" at bounding box center [433, 381] width 238 height 19
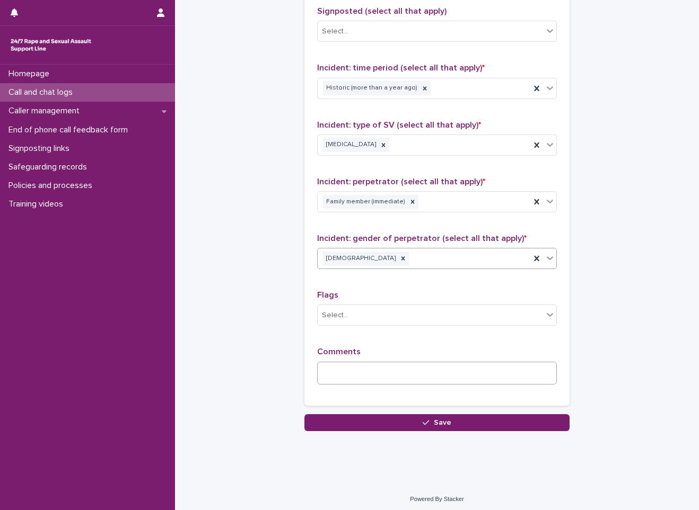
scroll to position [721, 0]
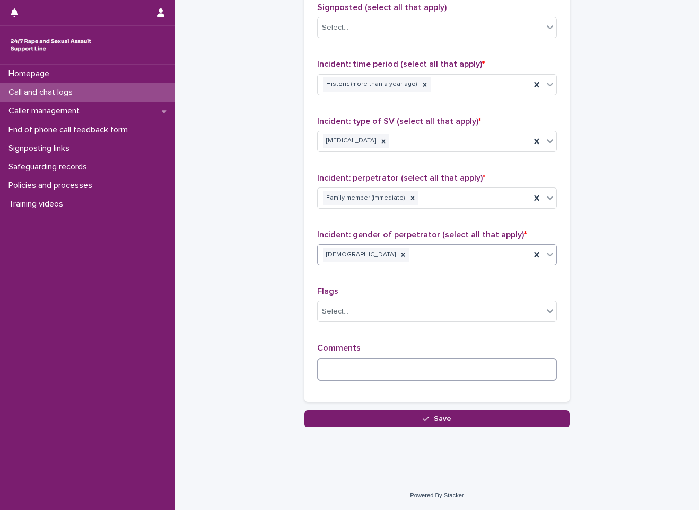
click at [363, 372] on textarea at bounding box center [437, 369] width 240 height 23
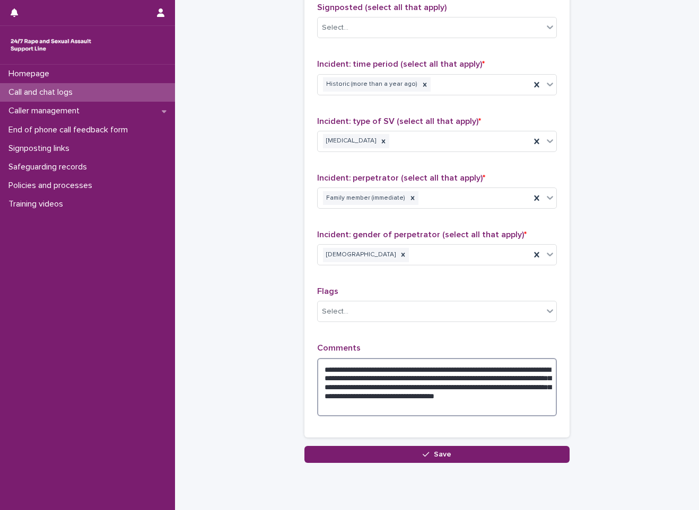
drag, startPoint x: 343, startPoint y: 392, endPoint x: 343, endPoint y: 398, distance: 6.4
click at [343, 398] on textarea "**********" at bounding box center [437, 387] width 240 height 58
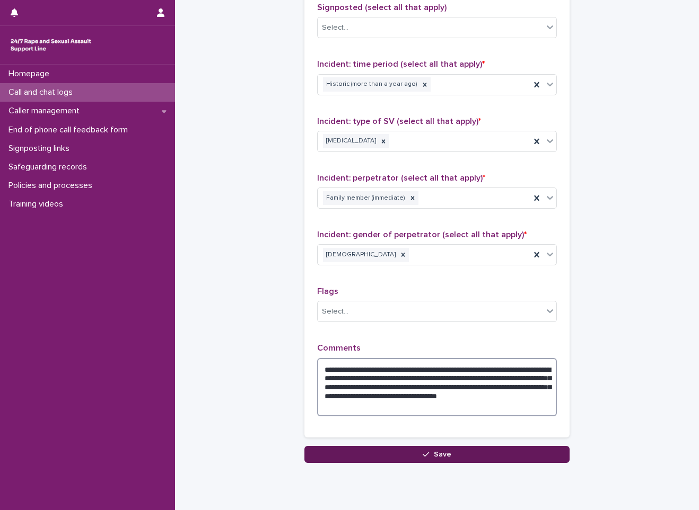
type textarea "**********"
click at [463, 455] on button "Save" at bounding box center [436, 454] width 265 height 17
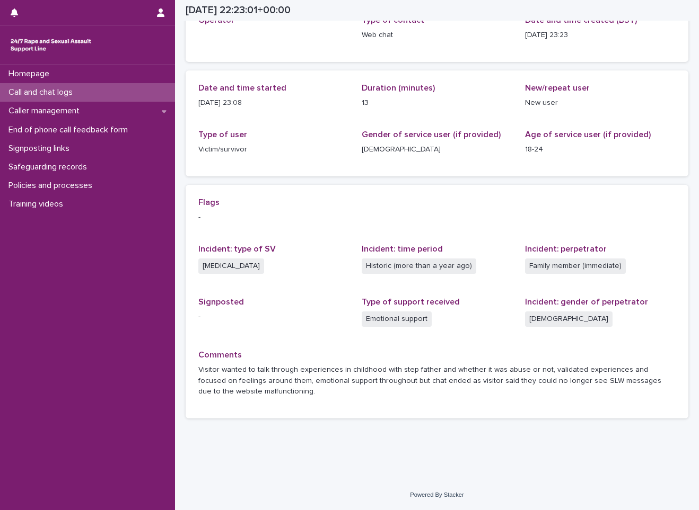
scroll to position [75, 0]
click at [106, 96] on div "Call and chat logs" at bounding box center [87, 92] width 175 height 19
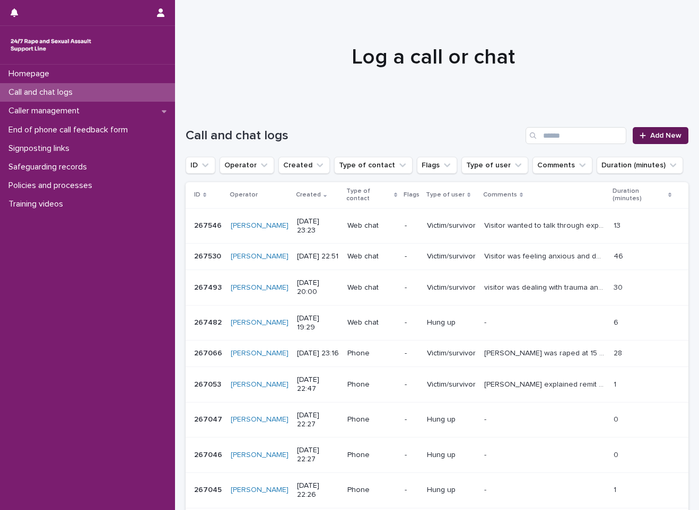
click at [656, 133] on span "Add New" at bounding box center [665, 135] width 31 height 7
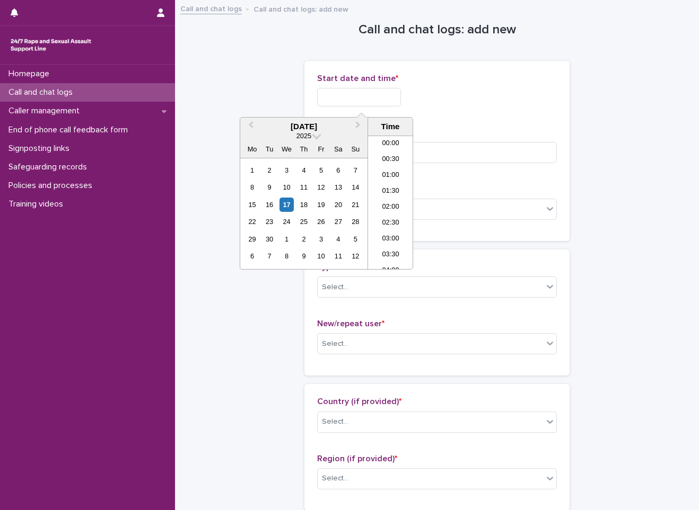
click at [367, 93] on input "text" at bounding box center [359, 97] width 84 height 19
click at [388, 244] on li "23:00" at bounding box center [390, 245] width 45 height 16
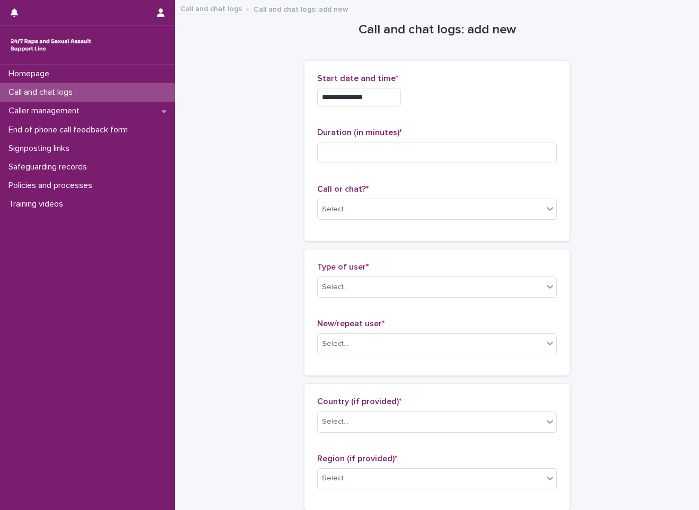
click at [383, 98] on input "**********" at bounding box center [359, 97] width 84 height 19
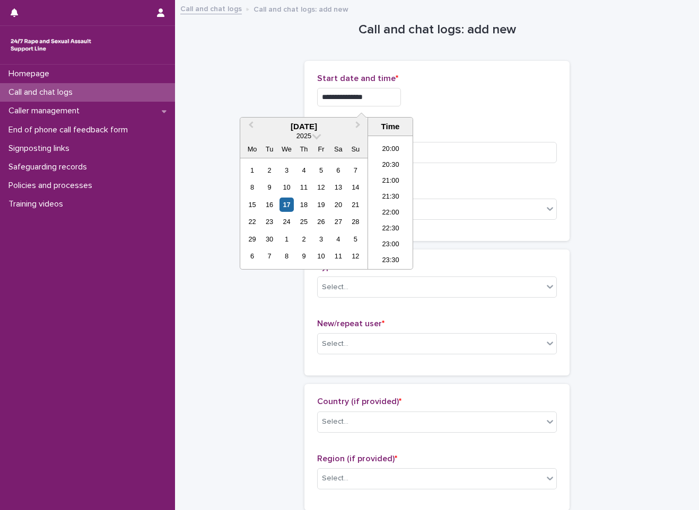
type input "**********"
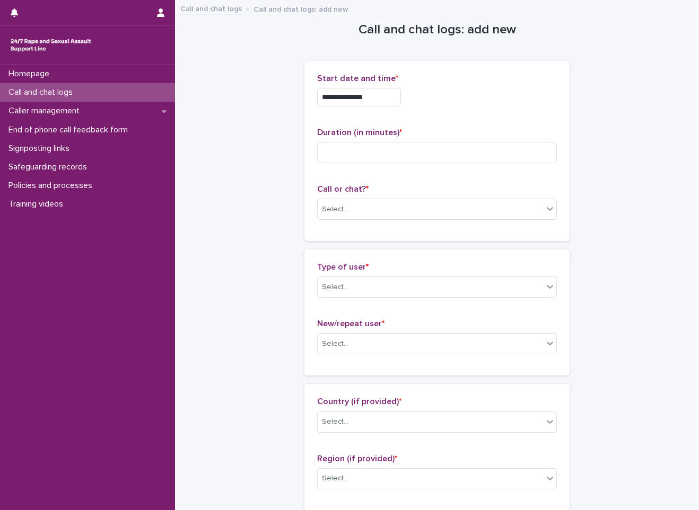
click at [356, 190] on span "Call or chat? *" at bounding box center [342, 189] width 51 height 8
drag, startPoint x: 352, startPoint y: 232, endPoint x: 360, endPoint y: 218, distance: 16.4
click at [349, 241] on div "**********" at bounding box center [436, 151] width 265 height 180
click at [350, 208] on div "Select..." at bounding box center [429, 209] width 225 height 17
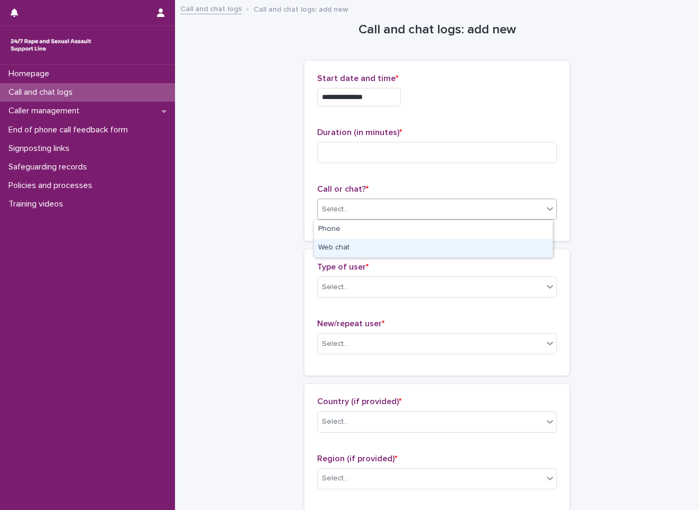
click at [340, 255] on div "Web chat" at bounding box center [433, 248] width 238 height 19
click at [371, 286] on div "Select..." at bounding box center [429, 287] width 225 height 17
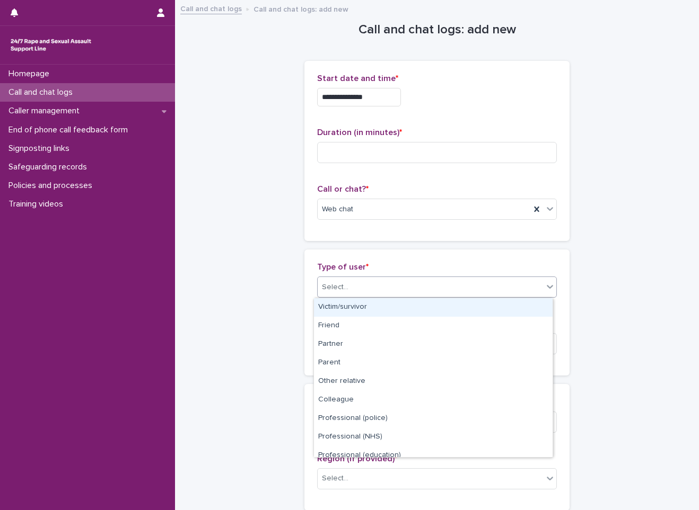
click at [382, 308] on div "Victim/survivor" at bounding box center [433, 307] width 238 height 19
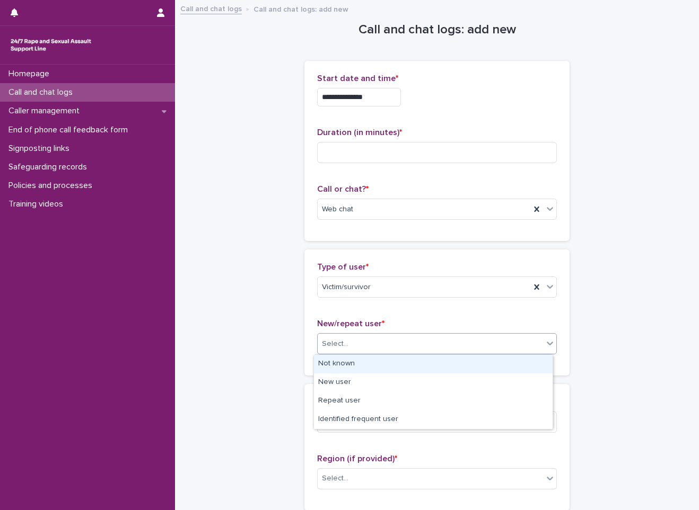
click at [361, 344] on div "Select..." at bounding box center [429, 343] width 225 height 17
click at [356, 366] on div "Not known" at bounding box center [433, 364] width 238 height 19
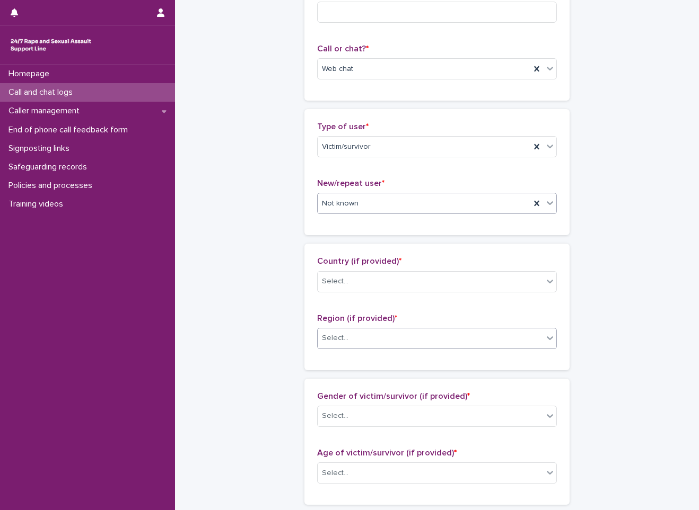
scroll to position [159, 0]
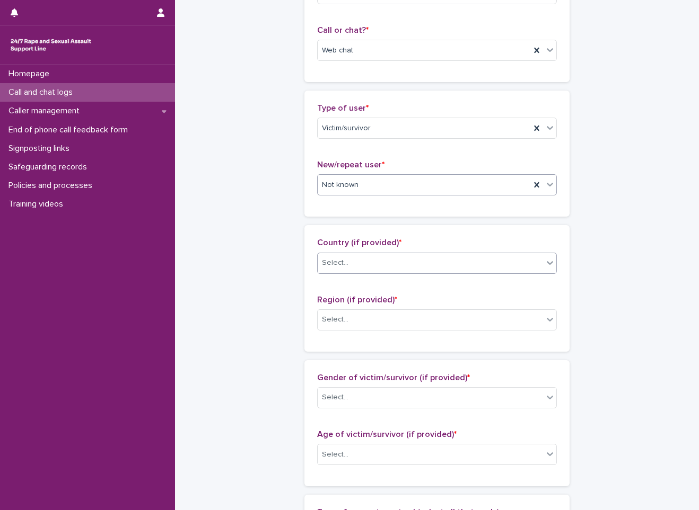
click at [370, 271] on div "Select..." at bounding box center [429, 262] width 225 height 17
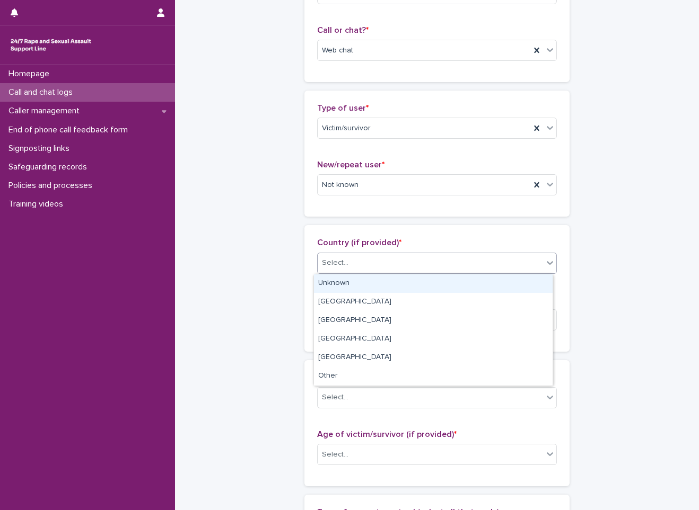
click at [342, 288] on div "Unknown" at bounding box center [433, 284] width 238 height 19
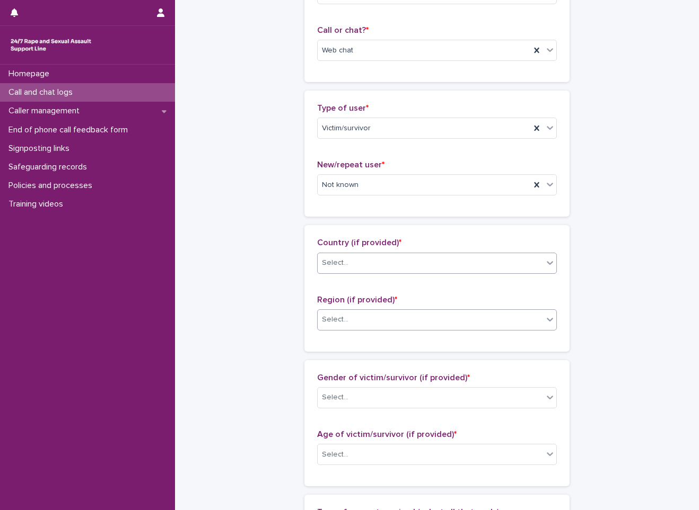
click at [352, 326] on div "Select..." at bounding box center [429, 319] width 225 height 17
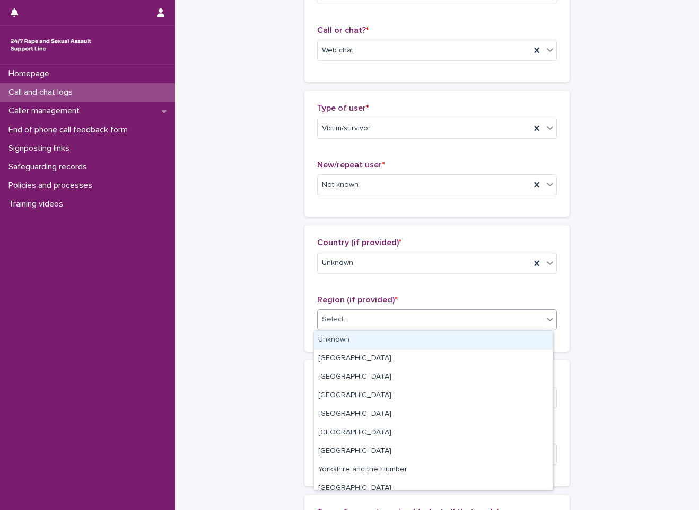
click at [346, 337] on div "Unknown" at bounding box center [433, 340] width 238 height 19
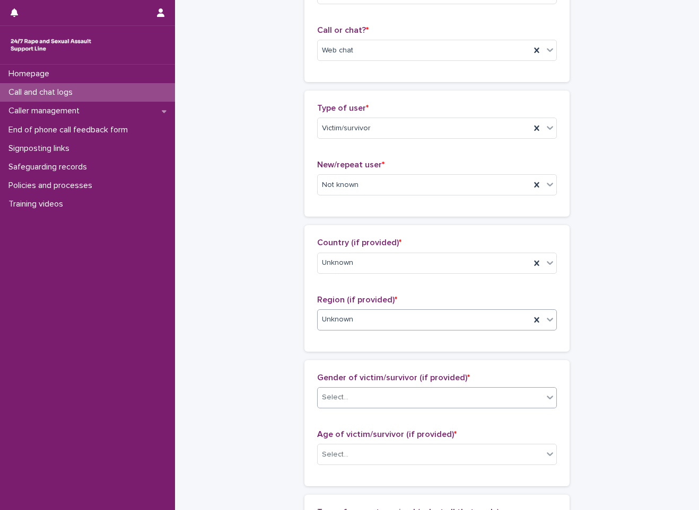
click at [358, 395] on div "Select..." at bounding box center [429, 397] width 225 height 17
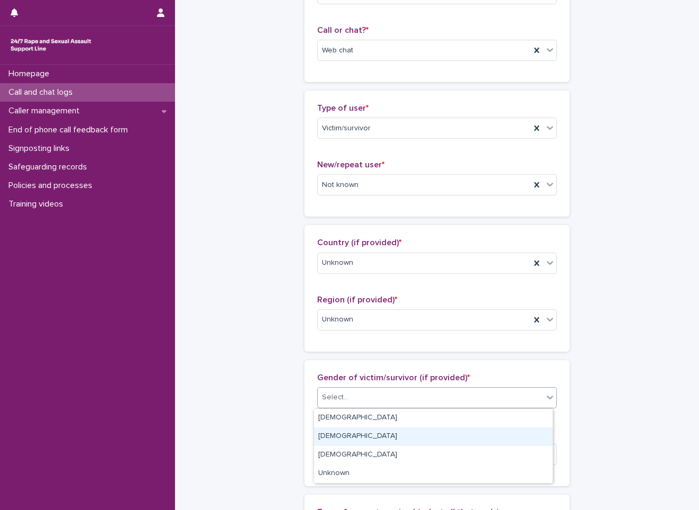
click at [352, 431] on div "[DEMOGRAPHIC_DATA]" at bounding box center [433, 437] width 238 height 19
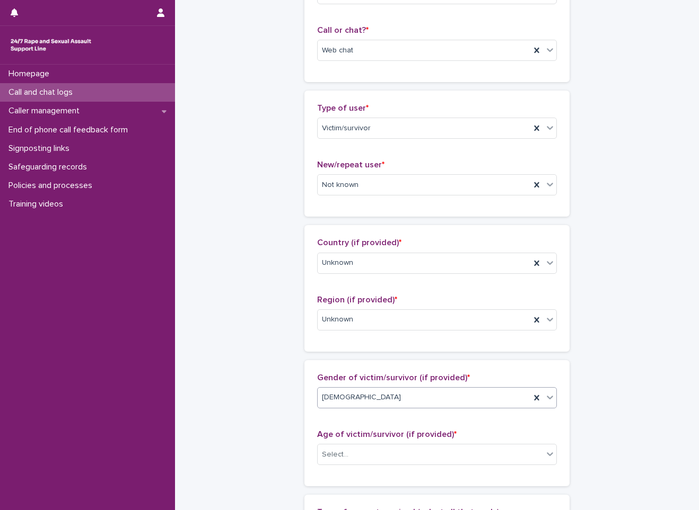
scroll to position [265, 0]
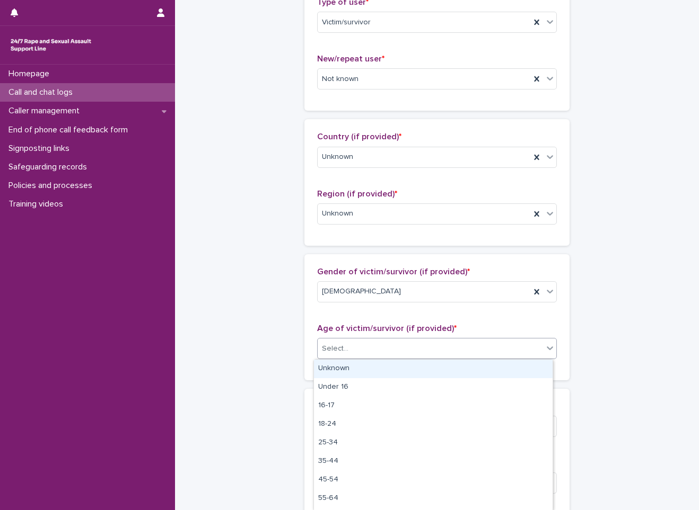
click at [359, 353] on div "Select..." at bounding box center [429, 348] width 225 height 17
click at [345, 370] on div "Unknown" at bounding box center [433, 369] width 238 height 19
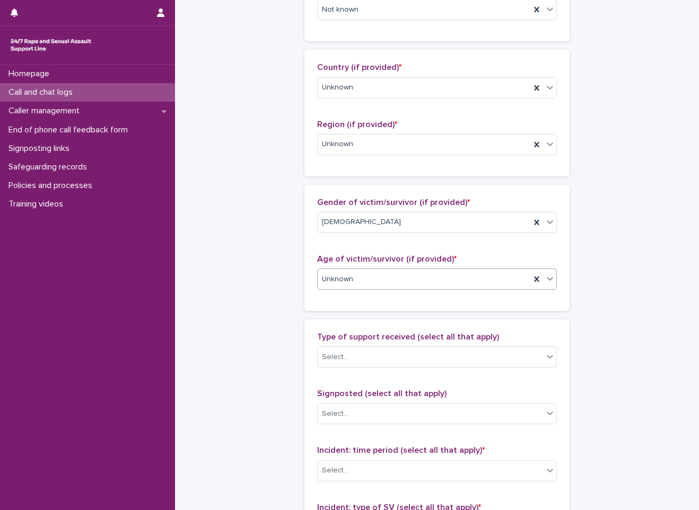
scroll to position [424, 0]
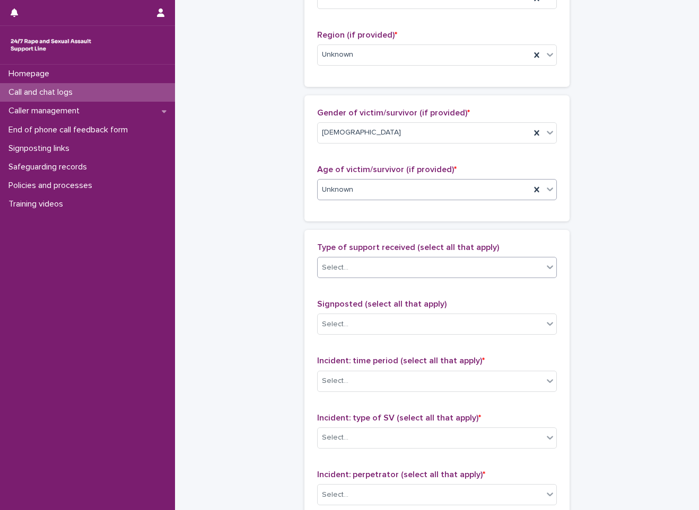
click at [367, 258] on div "Select..." at bounding box center [437, 267] width 240 height 21
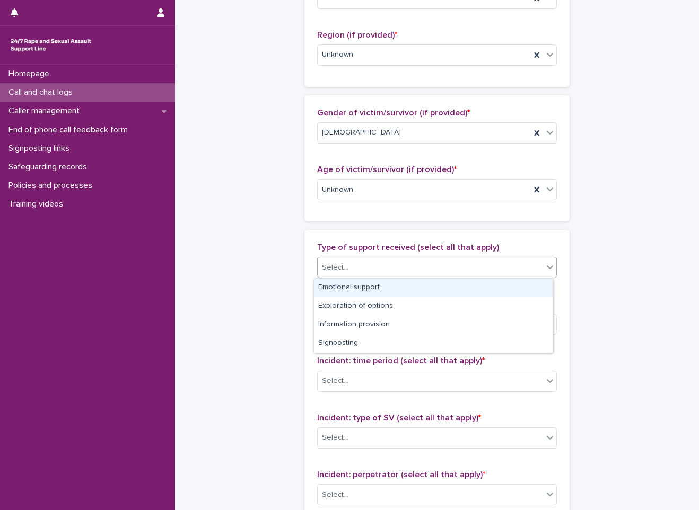
click at [349, 286] on div "Emotional support" at bounding box center [433, 288] width 238 height 19
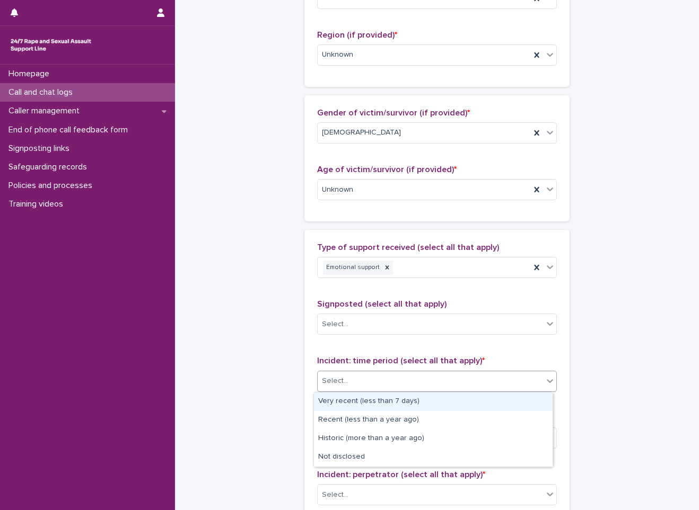
click at [353, 383] on div "Select..." at bounding box center [429, 381] width 225 height 17
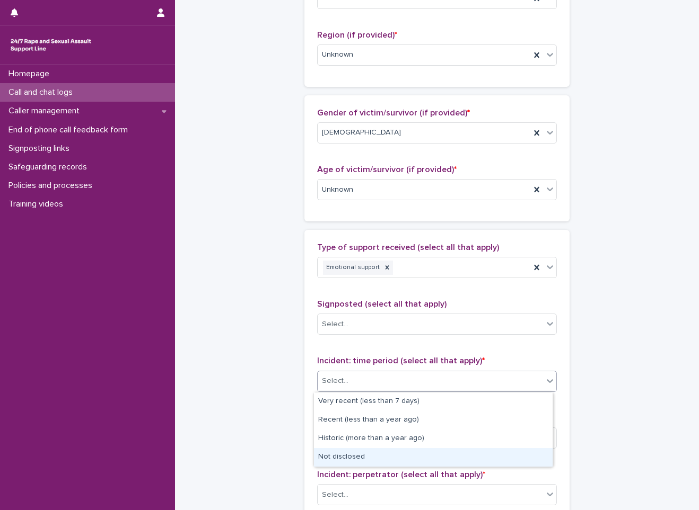
click at [348, 458] on div "Not disclosed" at bounding box center [433, 457] width 238 height 19
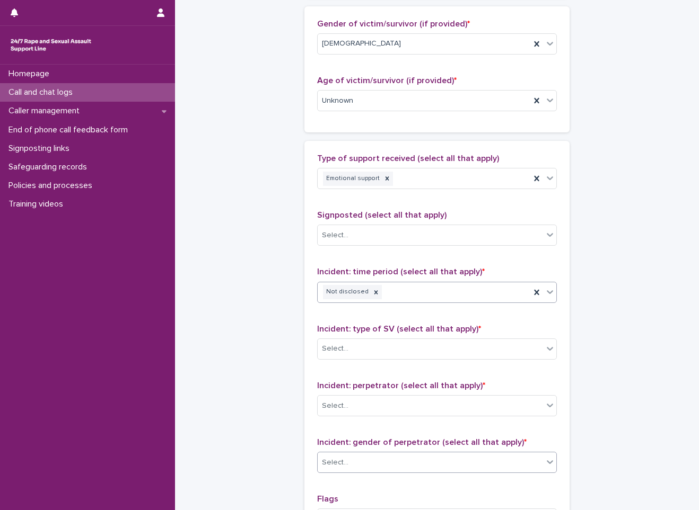
scroll to position [583, 0]
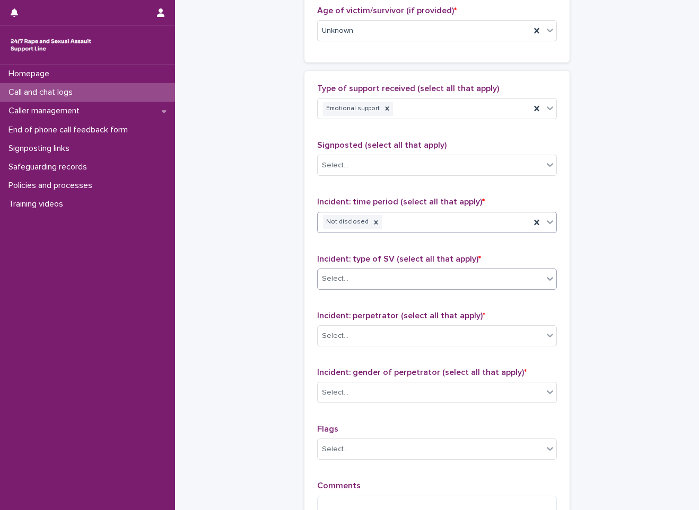
click at [373, 273] on div "Select..." at bounding box center [429, 278] width 225 height 17
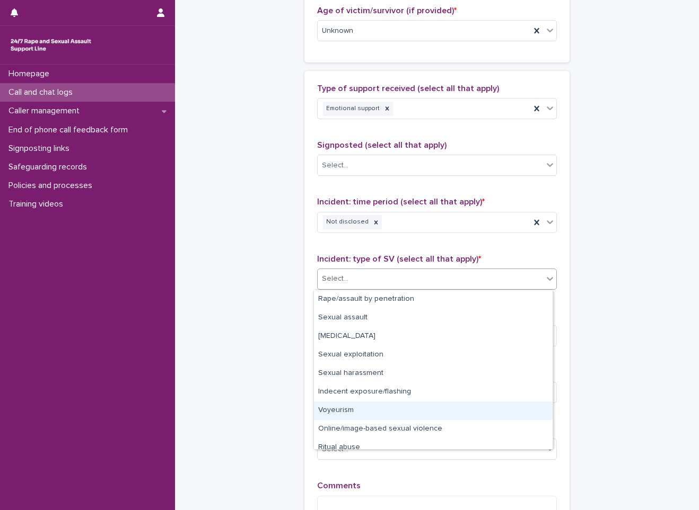
scroll to position [26, 0]
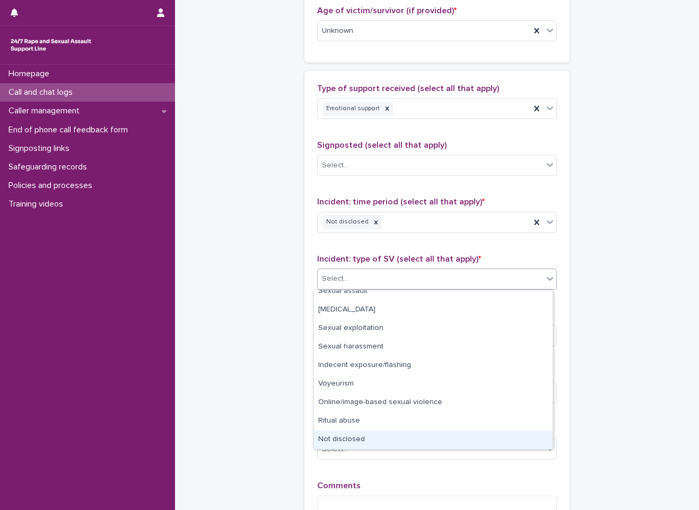
click at [368, 440] on div "Not disclosed" at bounding box center [433, 440] width 238 height 19
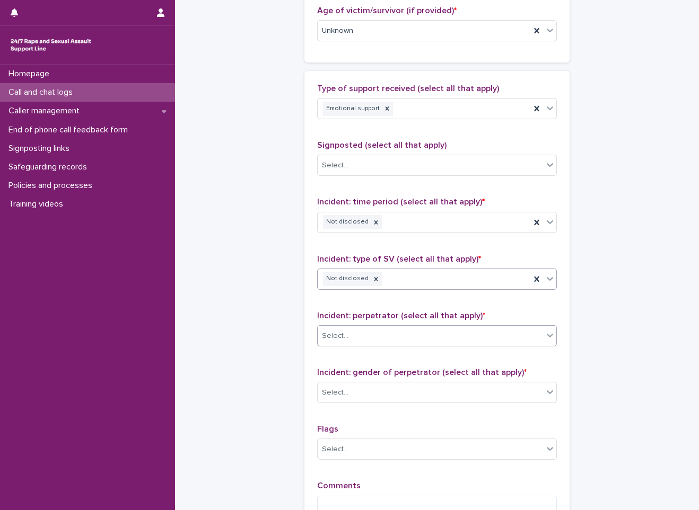
click at [386, 329] on div "Select..." at bounding box center [429, 336] width 225 height 17
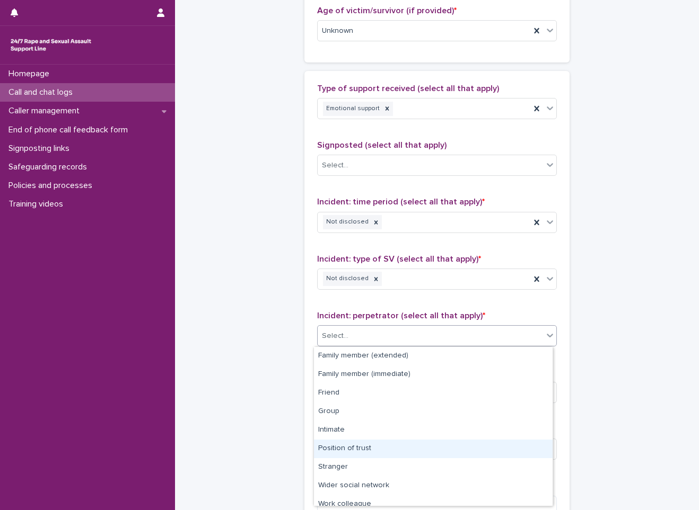
scroll to position [45, 0]
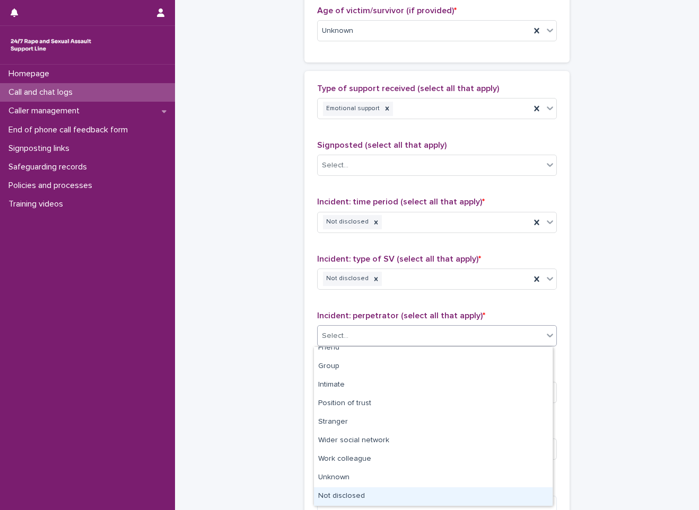
click at [368, 493] on div "Not disclosed" at bounding box center [433, 497] width 238 height 19
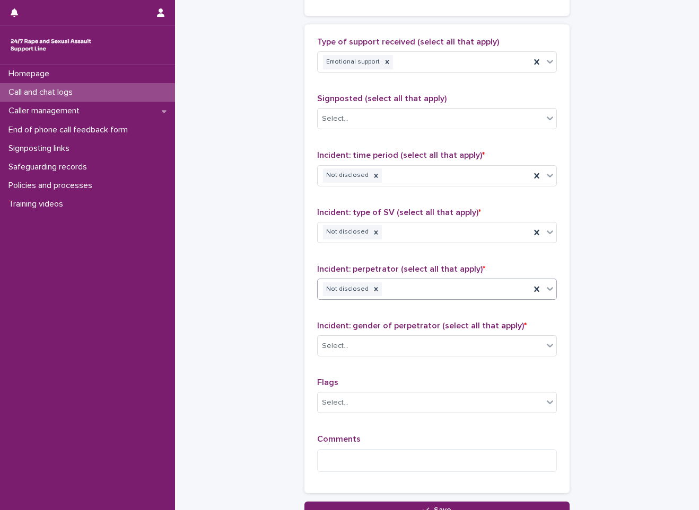
scroll to position [689, 0]
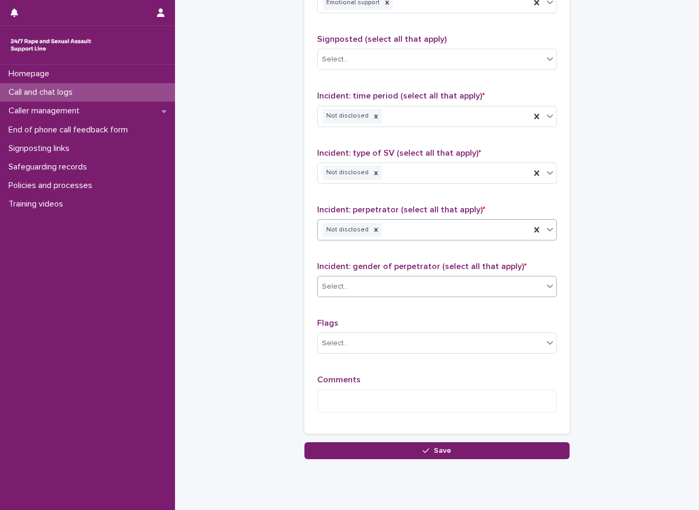
click at [393, 285] on div "Select..." at bounding box center [429, 286] width 225 height 17
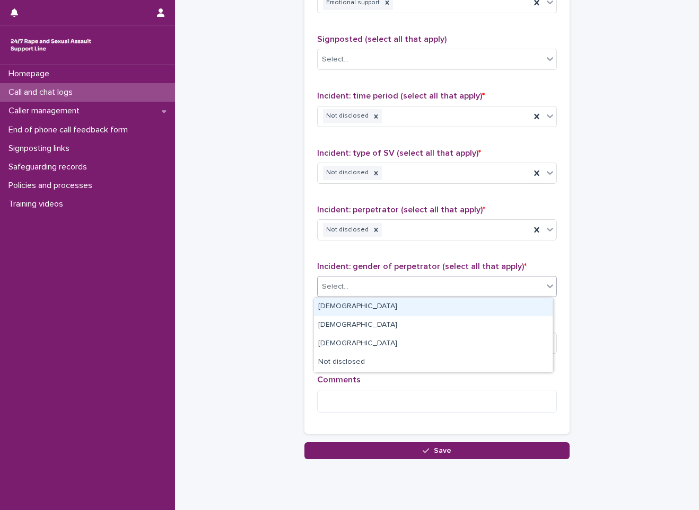
click at [390, 312] on div "[DEMOGRAPHIC_DATA]" at bounding box center [433, 307] width 238 height 19
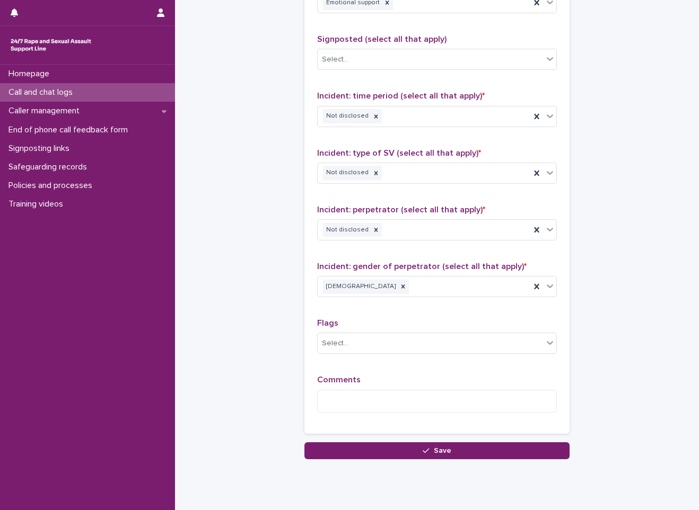
click at [360, 404] on textarea at bounding box center [437, 401] width 240 height 23
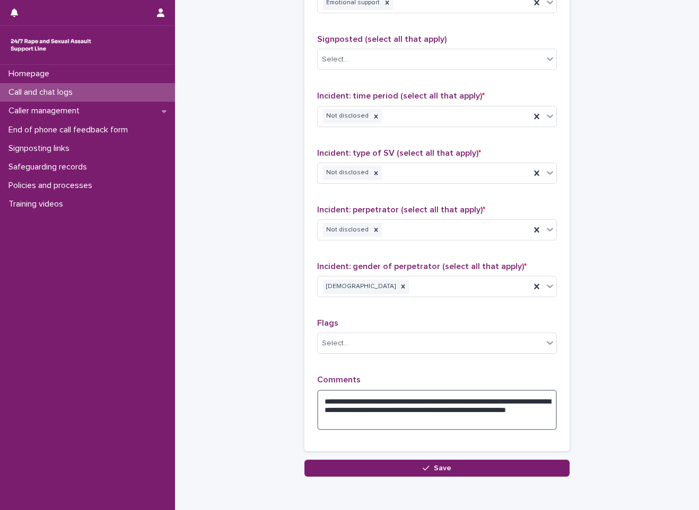
type textarea "**********"
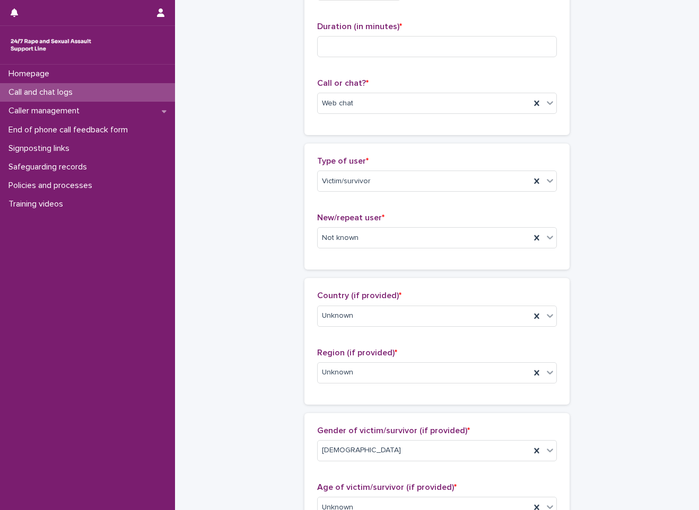
scroll to position [0, 0]
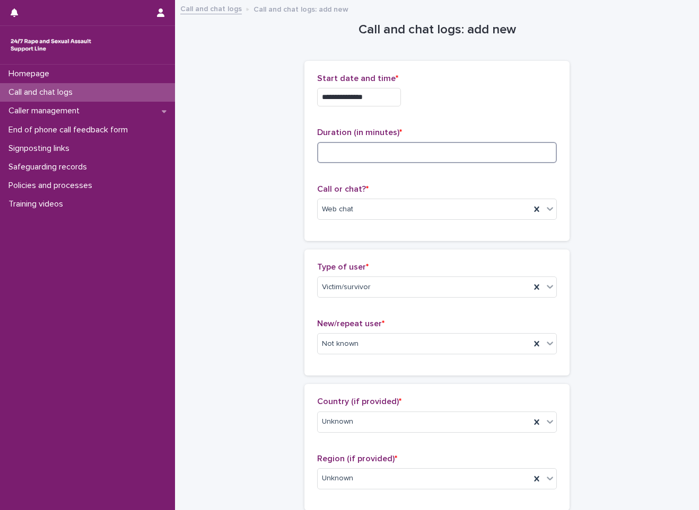
click at [398, 152] on input at bounding box center [437, 152] width 240 height 21
type input "**"
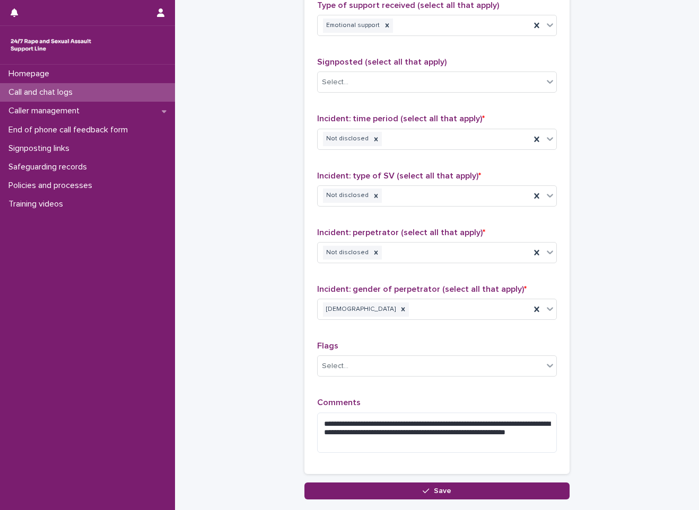
scroll to position [738, 0]
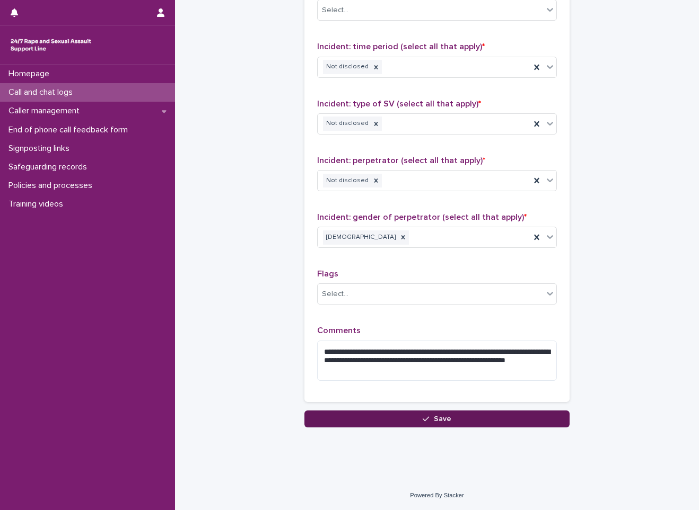
click at [359, 421] on button "Save" at bounding box center [436, 419] width 265 height 17
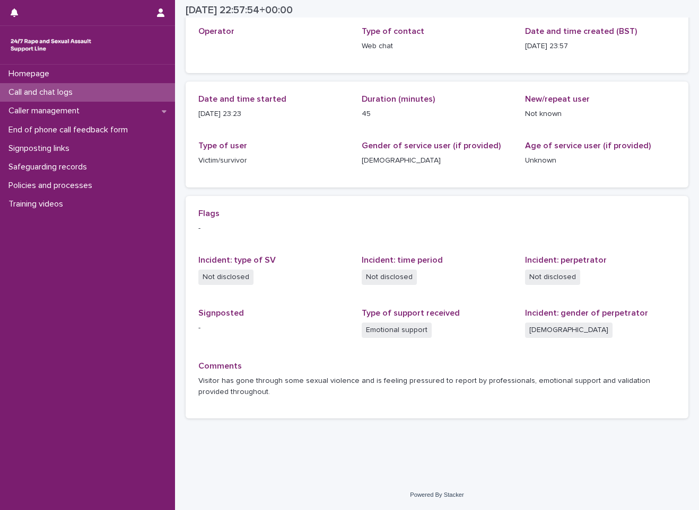
scroll to position [64, 0]
click at [87, 85] on div "Call and chat logs" at bounding box center [87, 92] width 175 height 19
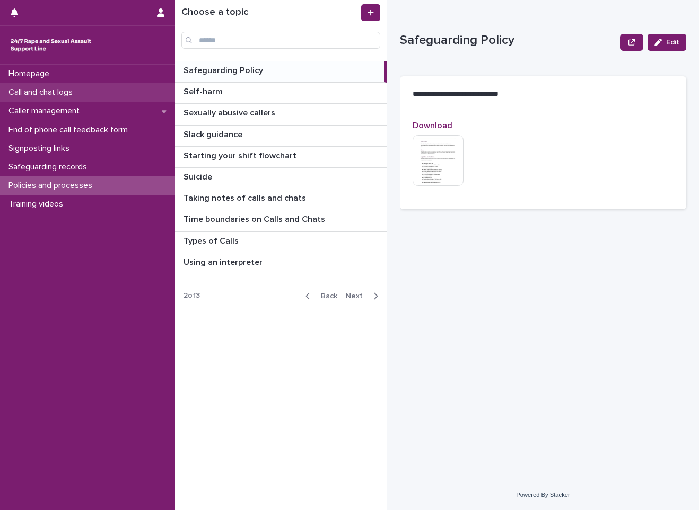
click at [69, 96] on p "Call and chat logs" at bounding box center [42, 92] width 77 height 10
